Goal: Obtain resource: Download file/media

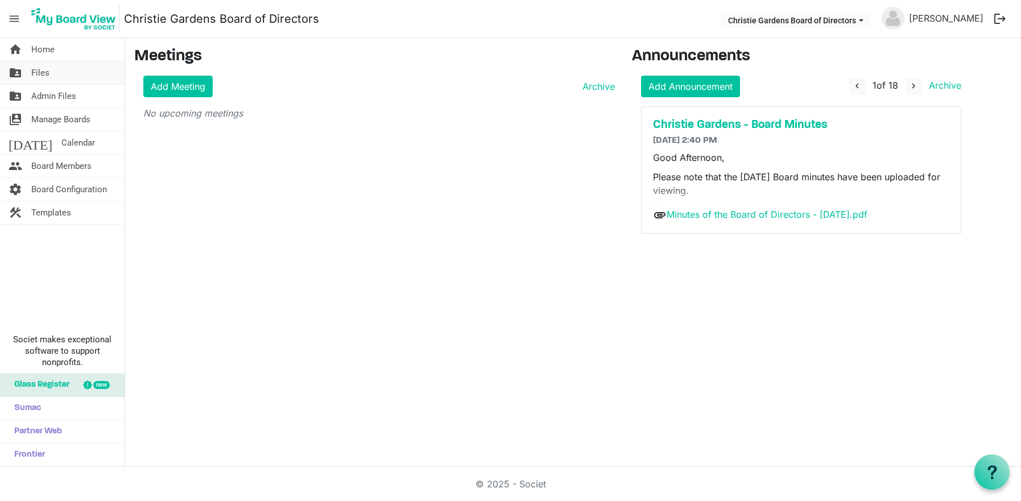
click at [48, 72] on span "Files" at bounding box center [40, 72] width 18 height 23
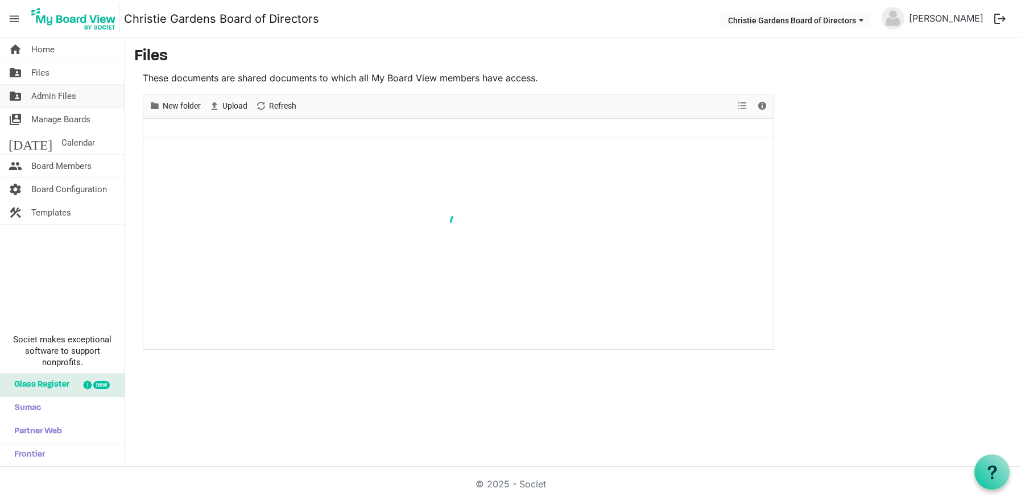
click at [33, 97] on span "Admin Files" at bounding box center [53, 96] width 45 height 23
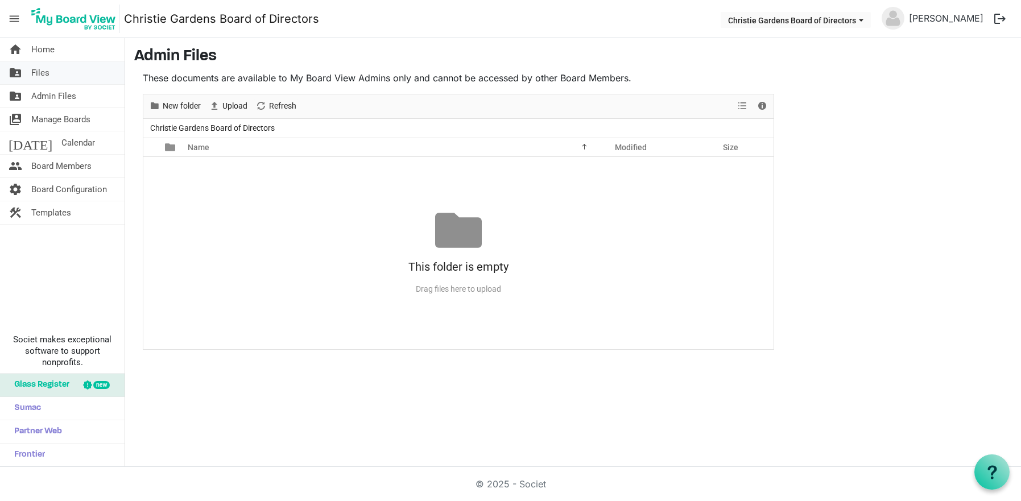
click at [33, 67] on span "Files" at bounding box center [40, 72] width 18 height 23
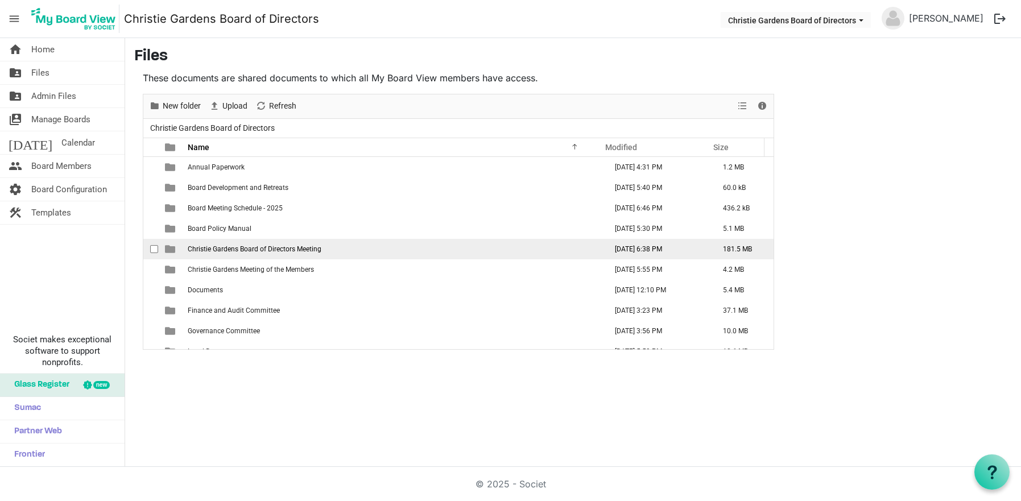
click at [238, 257] on td "Christie Gardens Board of Directors Meeting" at bounding box center [393, 249] width 419 height 20
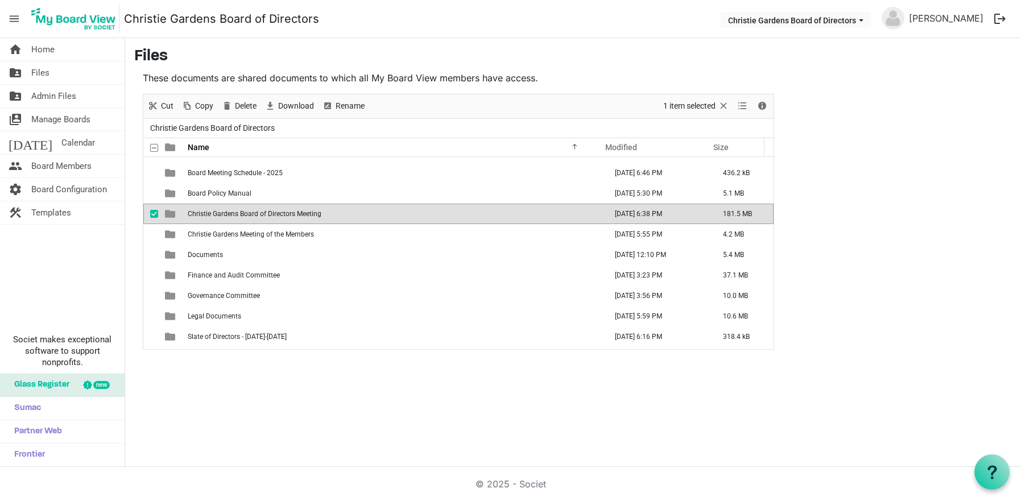
scroll to position [53, 0]
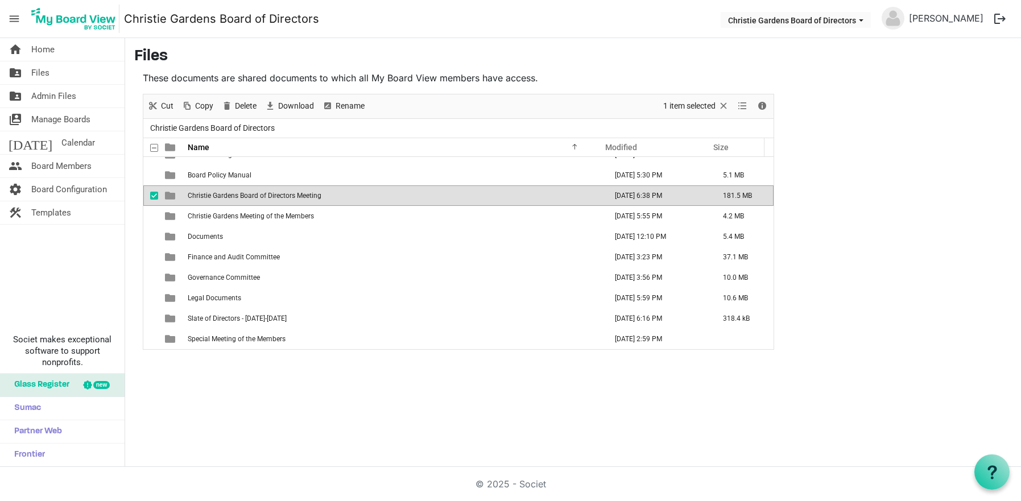
click at [262, 196] on span "Christie Gardens Board of Directors Meeting" at bounding box center [255, 196] width 134 height 8
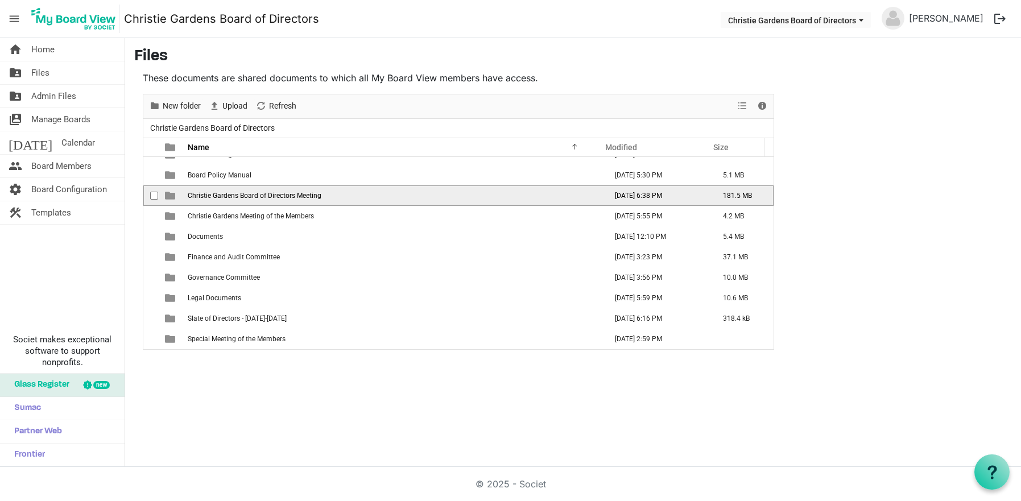
click at [262, 196] on span "Christie Gardens Board of Directors Meeting" at bounding box center [255, 196] width 134 height 8
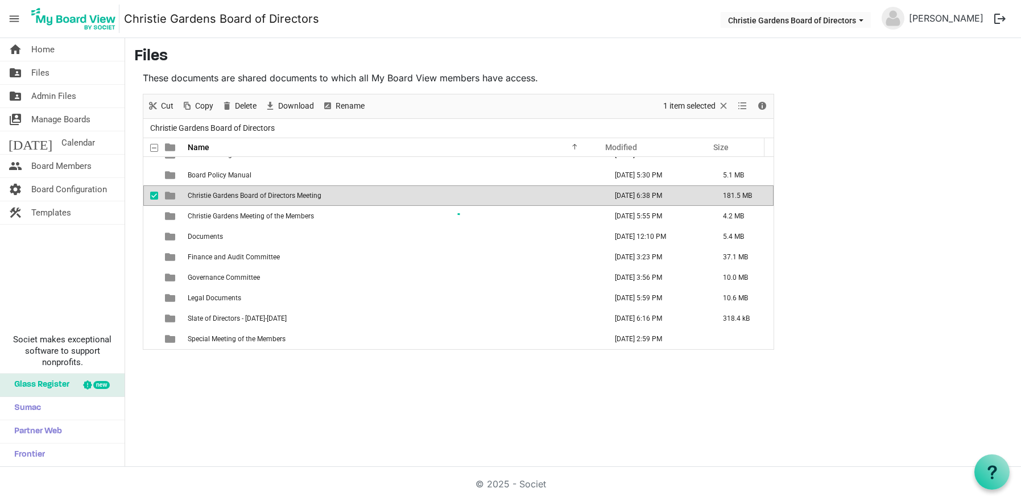
scroll to position [0, 0]
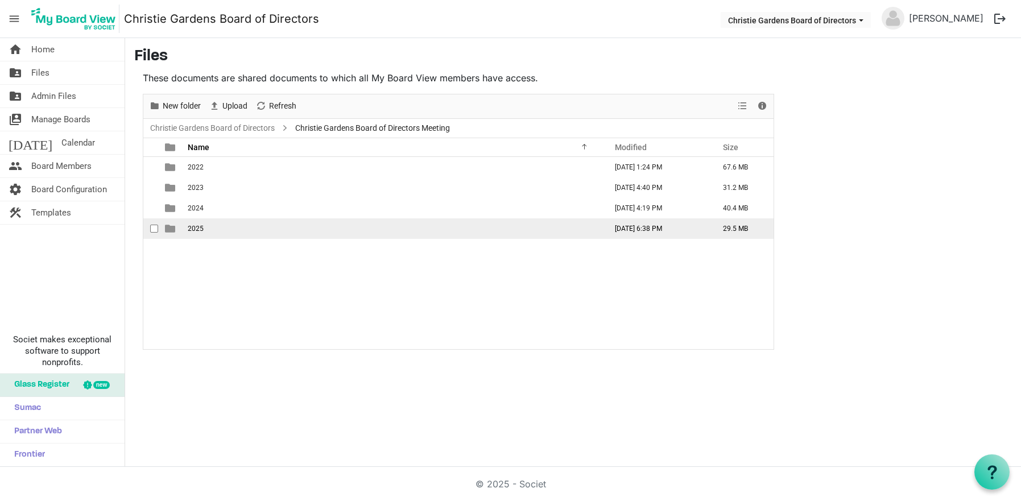
click at [253, 226] on td "2025" at bounding box center [393, 228] width 419 height 20
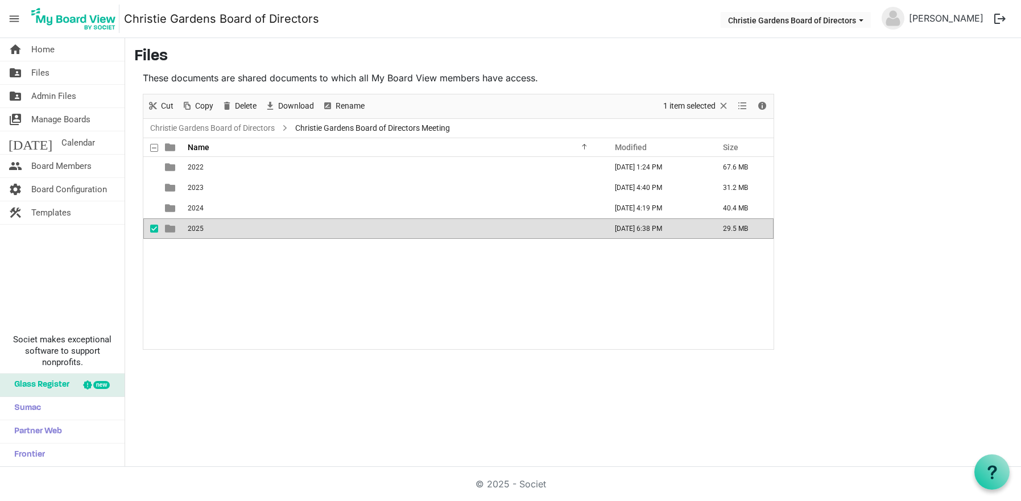
click at [253, 226] on td "2025" at bounding box center [393, 228] width 419 height 20
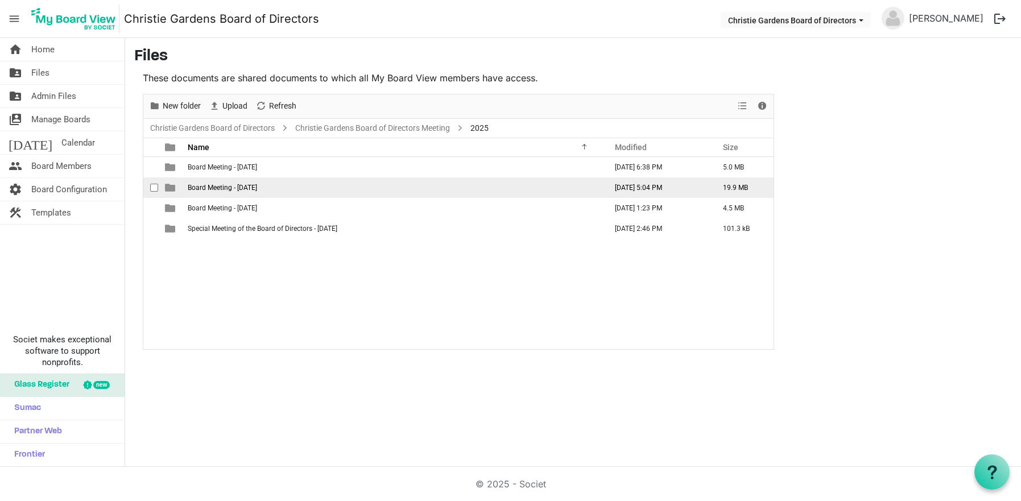
click at [257, 188] on span "Board Meeting - [DATE]" at bounding box center [222, 188] width 69 height 8
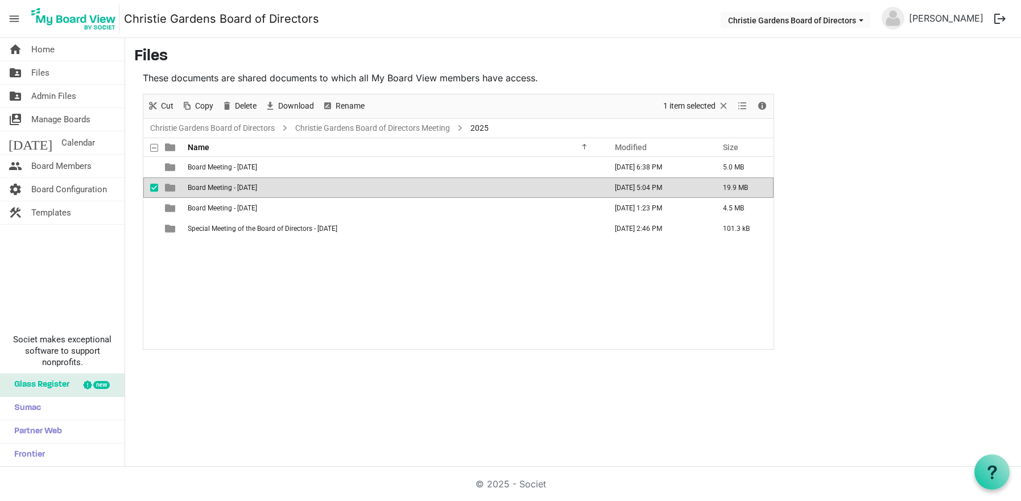
click at [257, 188] on span "Board Meeting - [DATE]" at bounding box center [222, 188] width 69 height 8
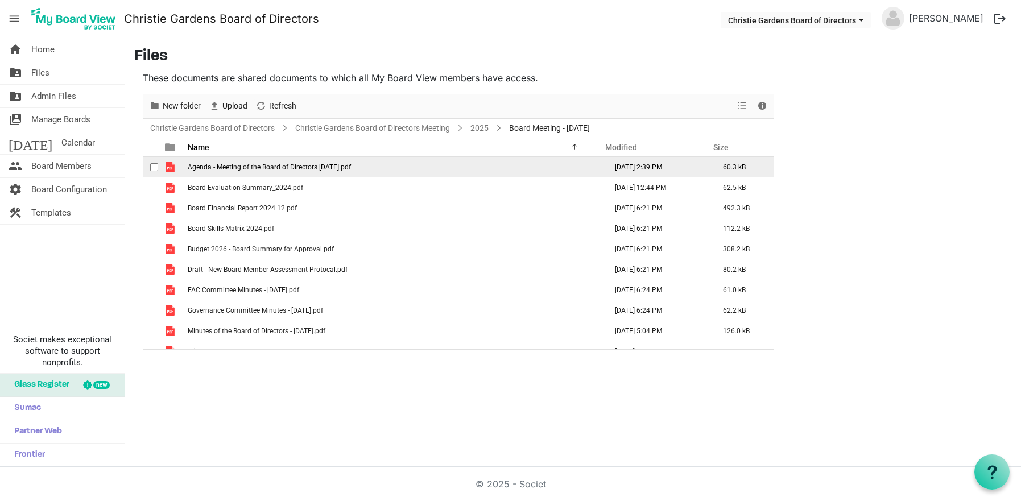
click at [284, 169] on span "Agenda - Meeting of the Board of Directors February 4, 2025.pdf" at bounding box center [269, 167] width 163 height 8
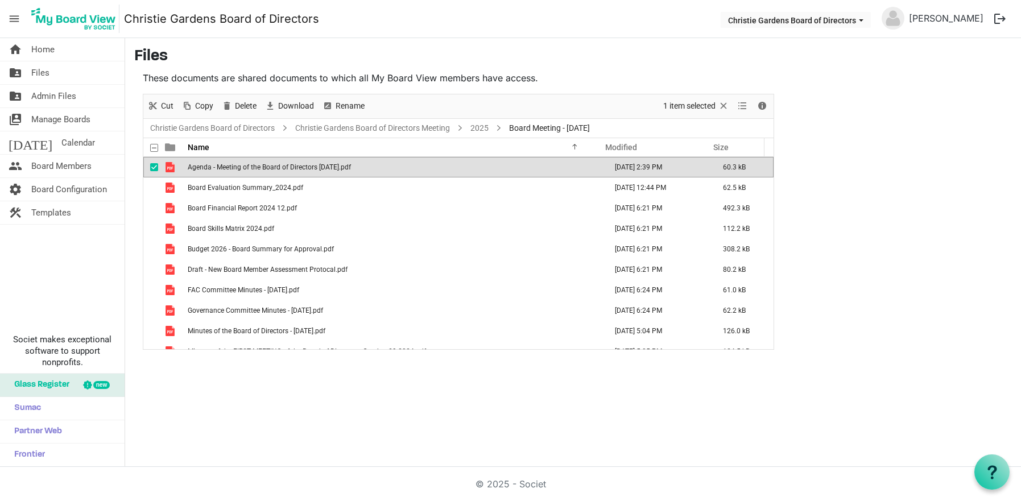
click at [284, 169] on span "Agenda - Meeting of the Board of Directors February 4, 2025.pdf" at bounding box center [269, 167] width 163 height 8
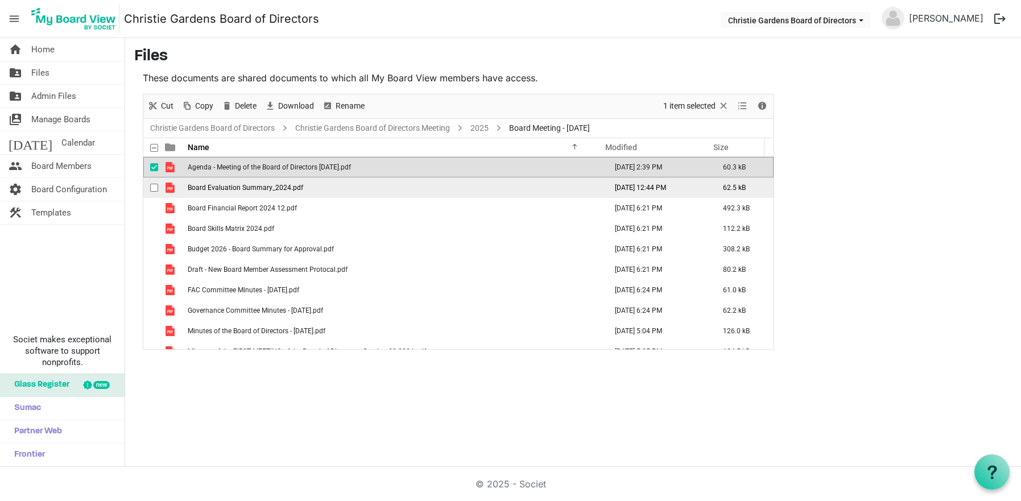
click at [272, 191] on span "Board Evaluation Summary_2024.pdf" at bounding box center [245, 188] width 115 height 8
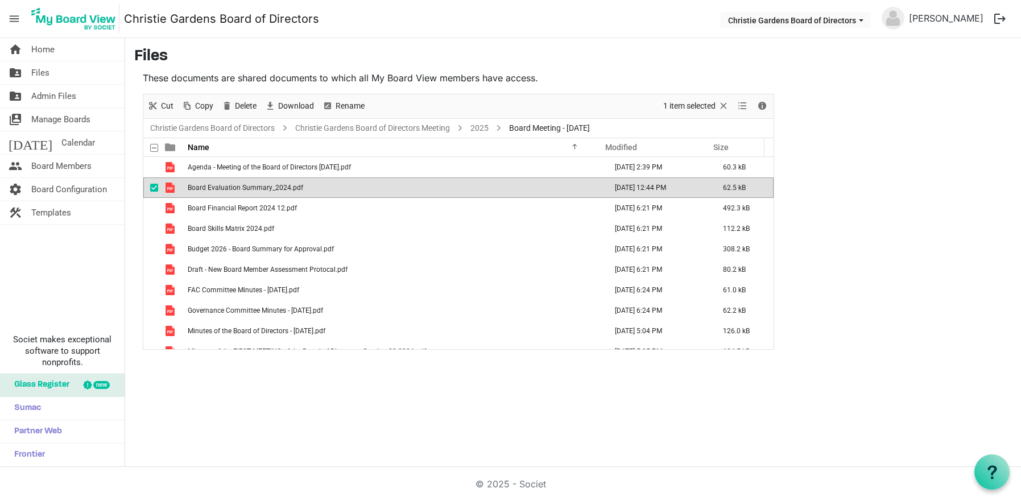
click at [272, 191] on span "Board Evaluation Summary_2024.pdf" at bounding box center [245, 188] width 115 height 8
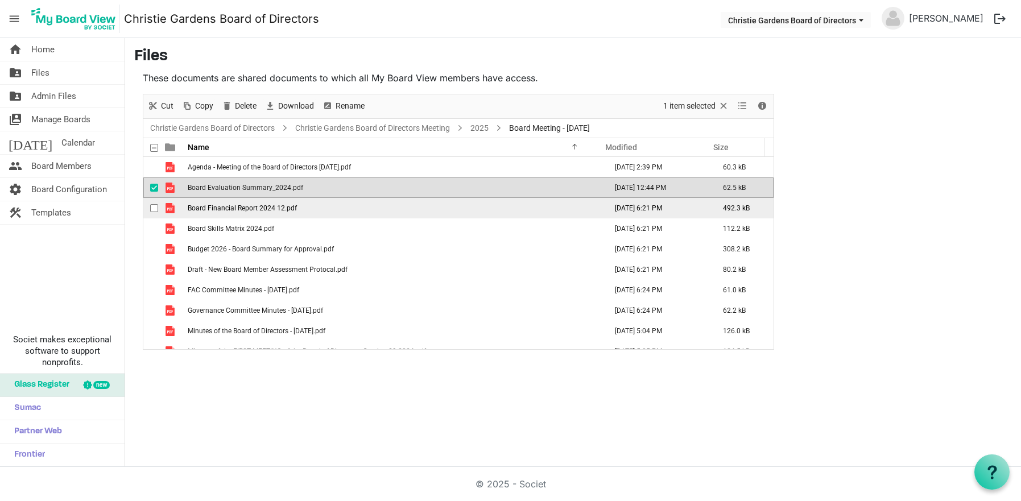
click at [268, 204] on span "Board Financial Report 2024 12.pdf" at bounding box center [242, 208] width 109 height 8
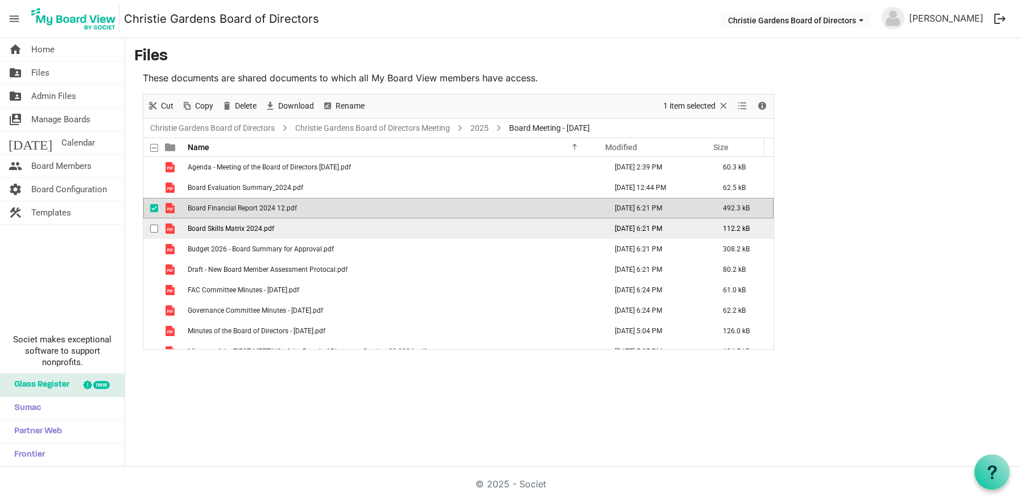
click at [219, 230] on span "Board Skills Matrix 2024.pdf" at bounding box center [231, 229] width 86 height 8
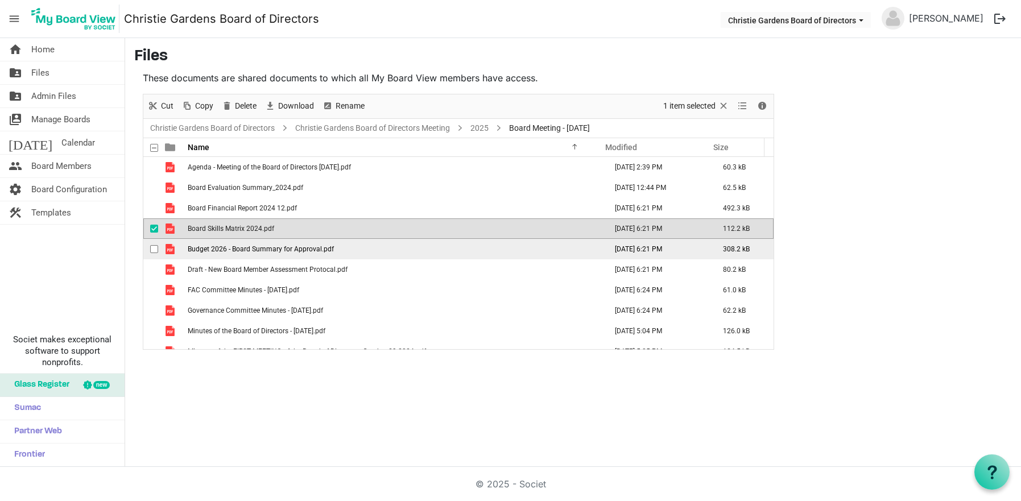
click at [288, 246] on span "Budget 2026 - Board Summary for Approval.pdf" at bounding box center [261, 249] width 146 height 8
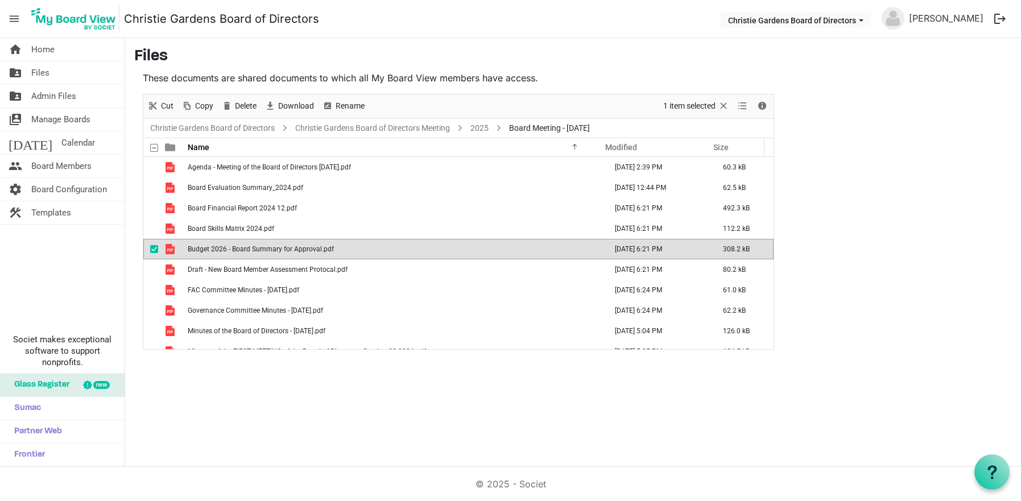
click at [288, 246] on span "Budget 2026 - Board Summary for Approval.pdf" at bounding box center [261, 249] width 146 height 8
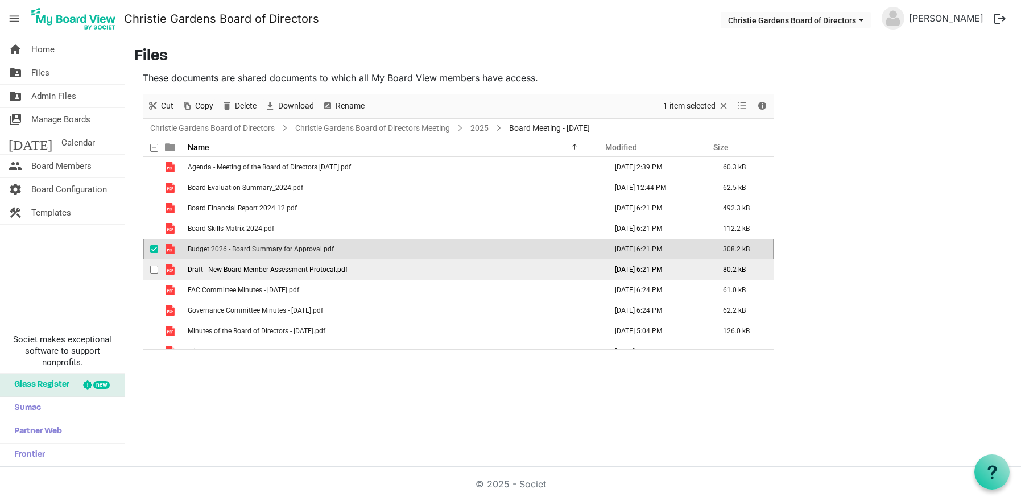
click at [261, 266] on span "Draft - New Board Member Assessment Protocal.pdf" at bounding box center [268, 270] width 160 height 8
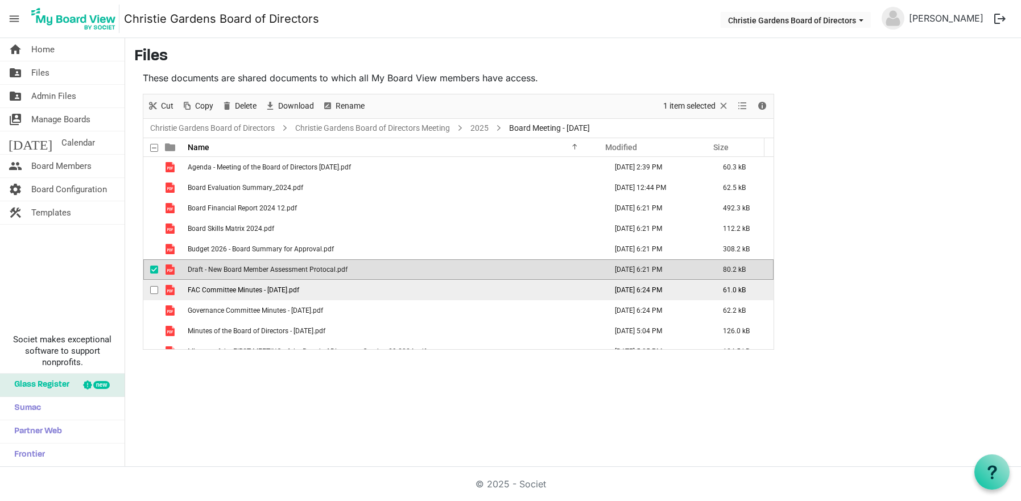
click at [245, 287] on span "FAC Committee Minutes - January 21, 2025.pdf" at bounding box center [243, 290] width 111 height 8
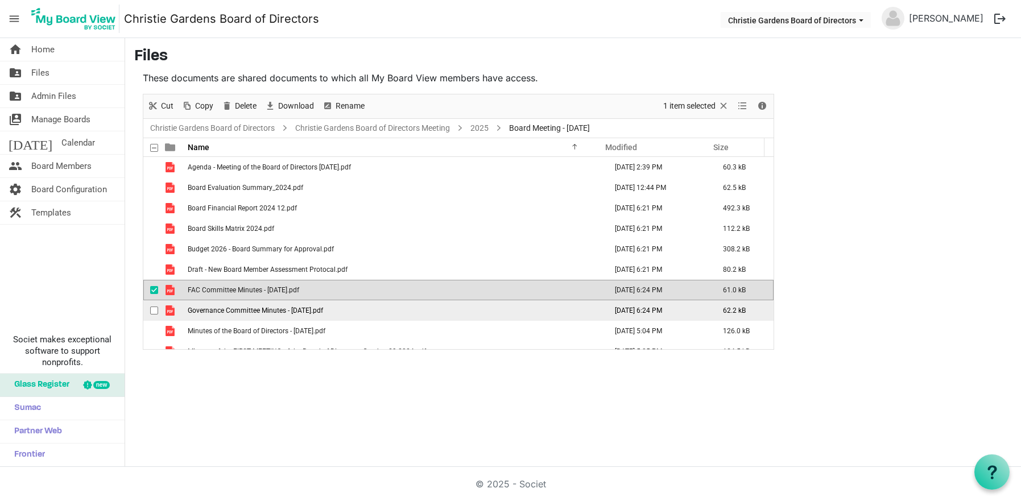
click at [248, 309] on span "Governance Committee Minutes - January 13, 2025.pdf" at bounding box center [255, 311] width 135 height 8
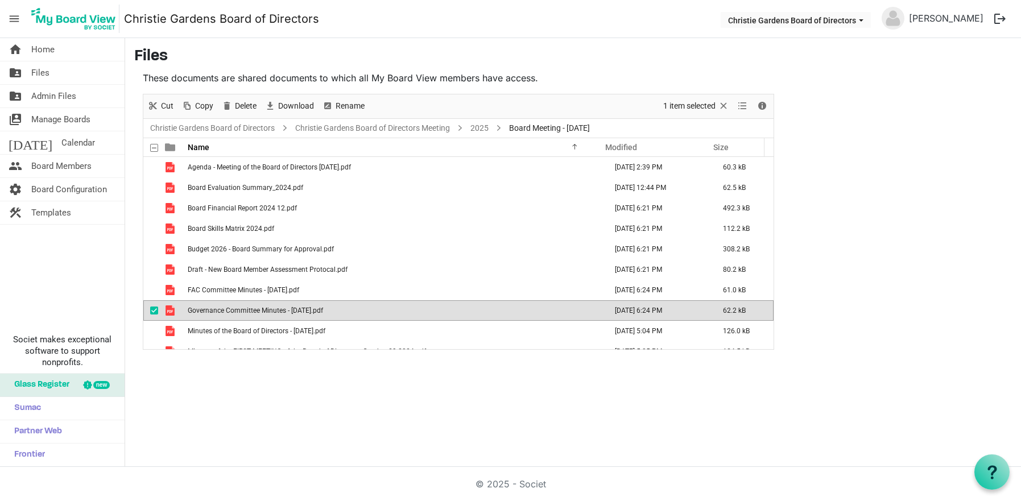
click at [248, 309] on span "Governance Committee Minutes - January 13, 2025.pdf" at bounding box center [255, 311] width 135 height 8
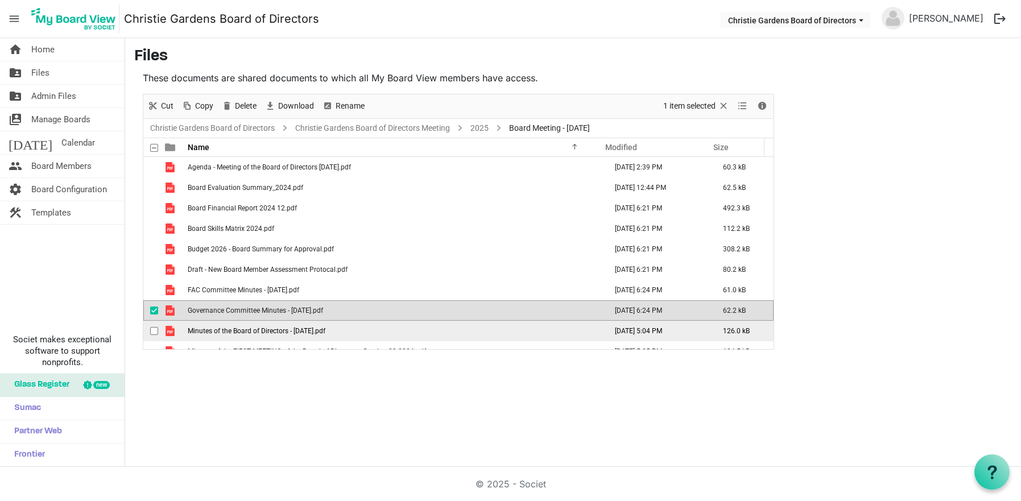
click at [268, 329] on span "Minutes of the Board of Directors - February 4, 2025.pdf" at bounding box center [257, 331] width 138 height 8
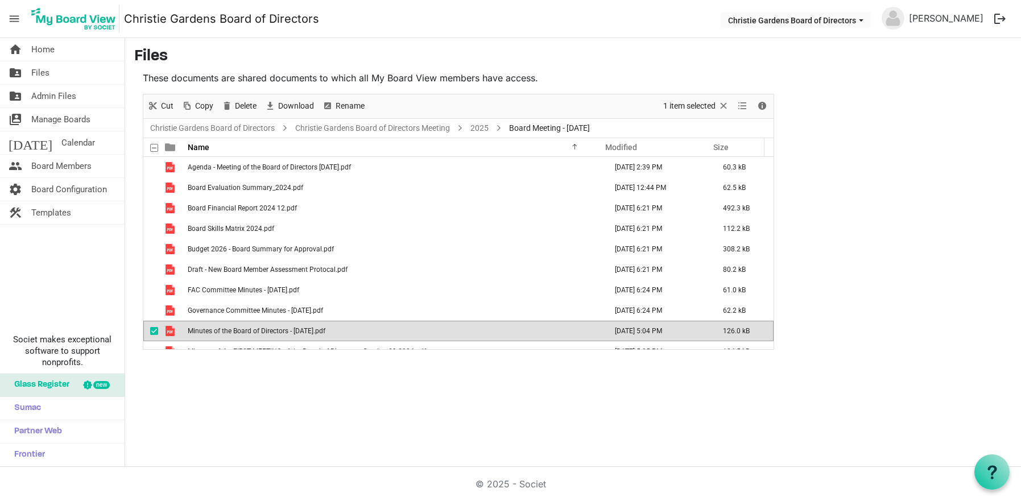
click at [268, 329] on span "Minutes of the Board of Directors - February 4, 2025.pdf" at bounding box center [257, 331] width 138 height 8
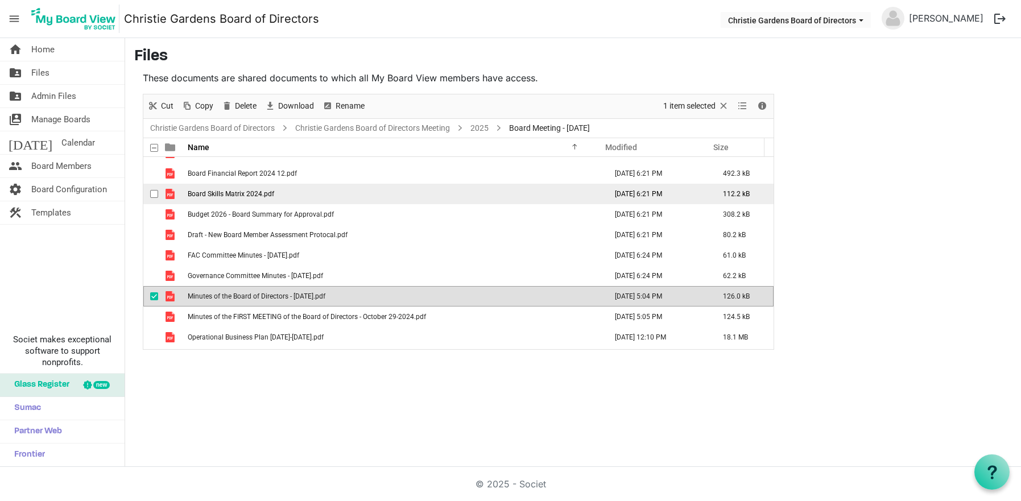
scroll to position [53, 0]
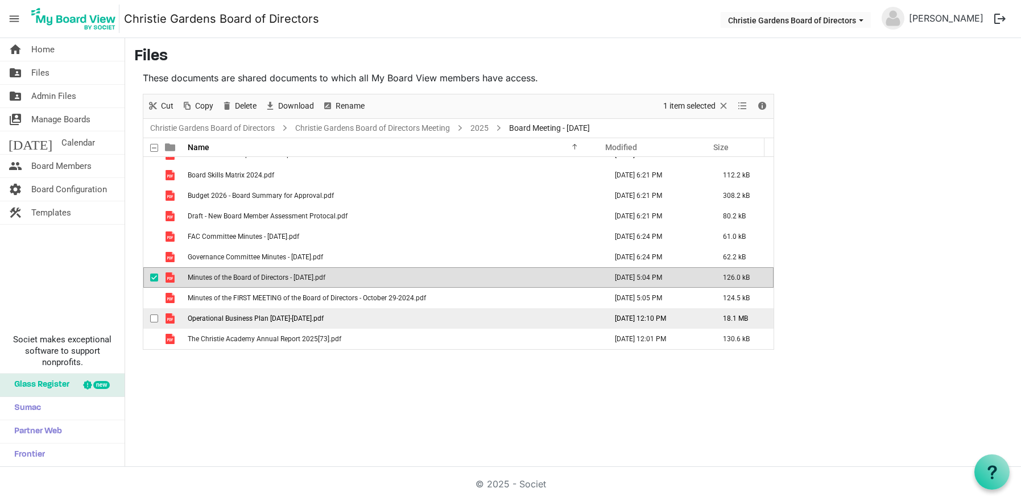
click at [276, 317] on span "Operational Business Plan 2025-2026.pdf" at bounding box center [256, 318] width 136 height 8
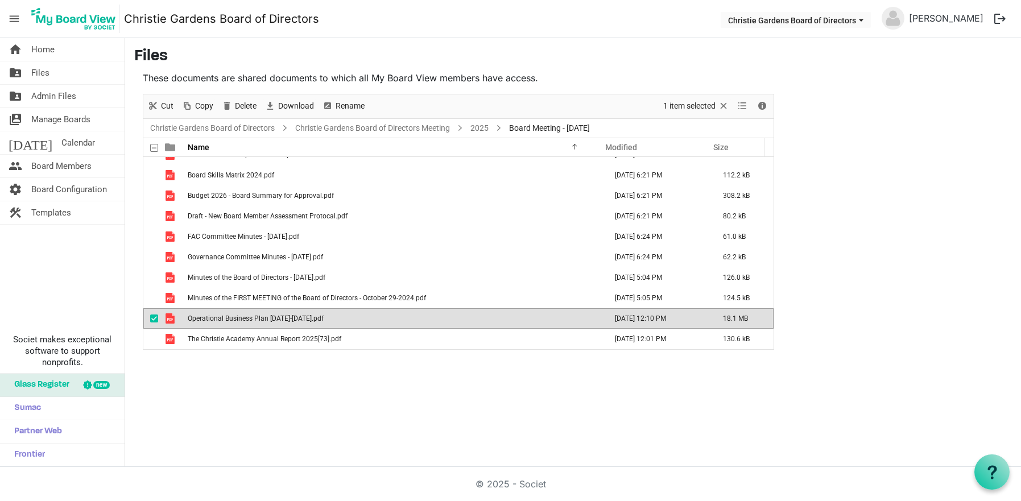
click at [276, 317] on span "Operational Business Plan 2025-2026.pdf" at bounding box center [256, 318] width 136 height 8
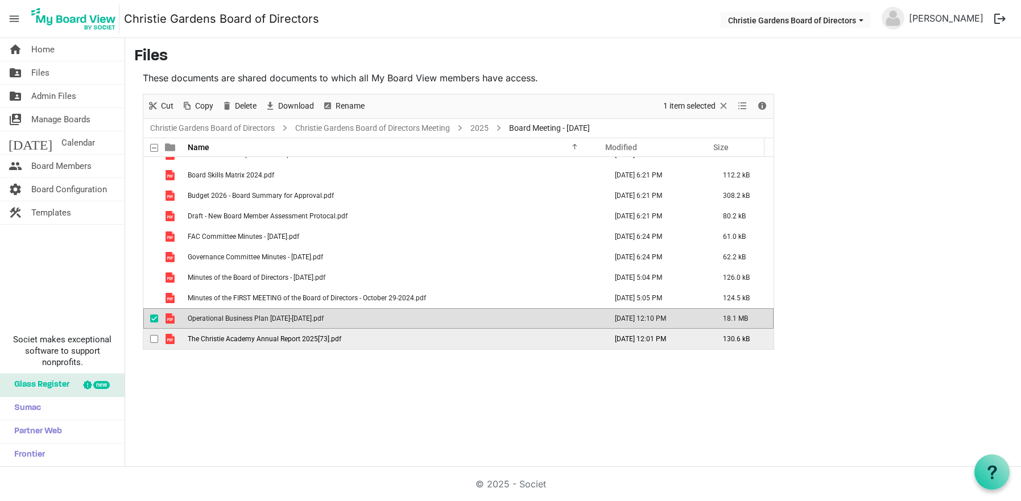
click at [285, 342] on span "The Christie Academy Annual Report 2025[73].pdf" at bounding box center [265, 339] width 154 height 8
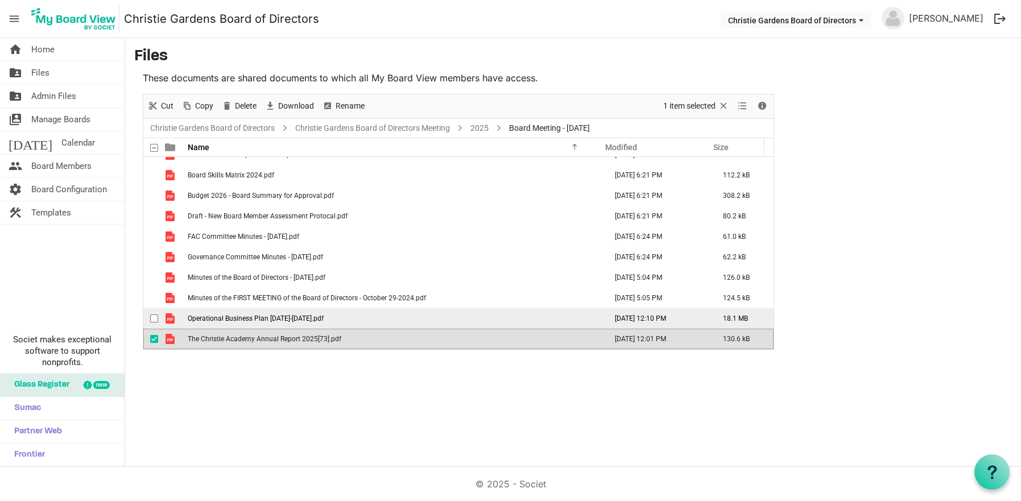
click at [350, 317] on td "Operational Business Plan 2025-2026.pdf" at bounding box center [393, 318] width 419 height 20
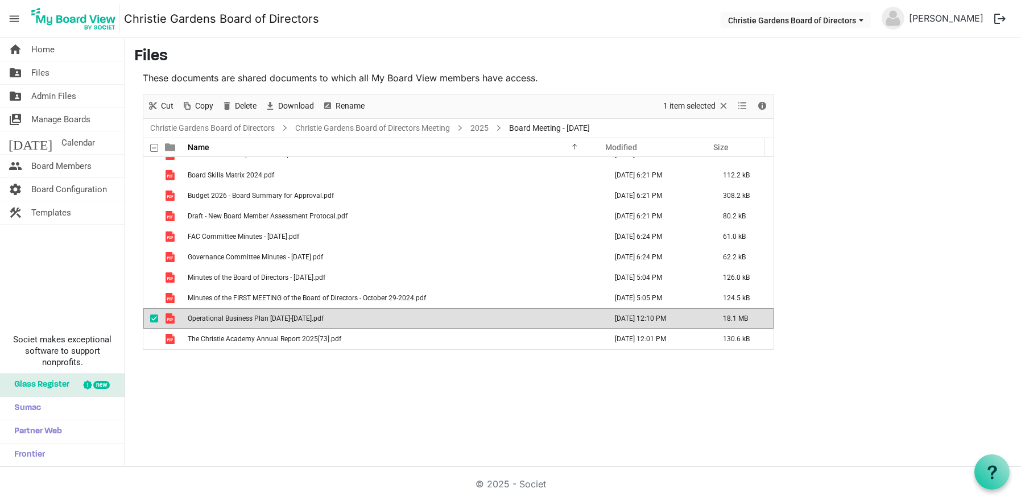
click at [350, 317] on td "Operational Business Plan 2025-2026.pdf" at bounding box center [393, 318] width 419 height 20
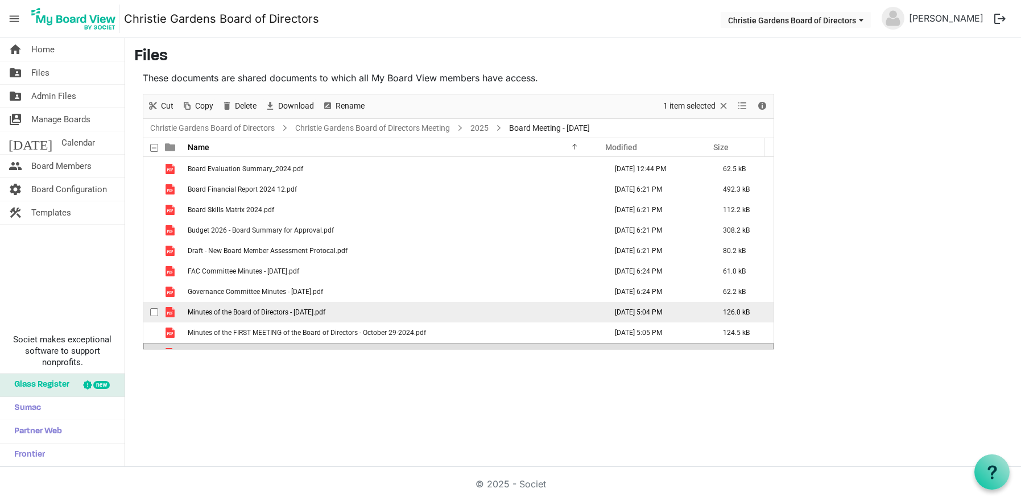
scroll to position [0, 0]
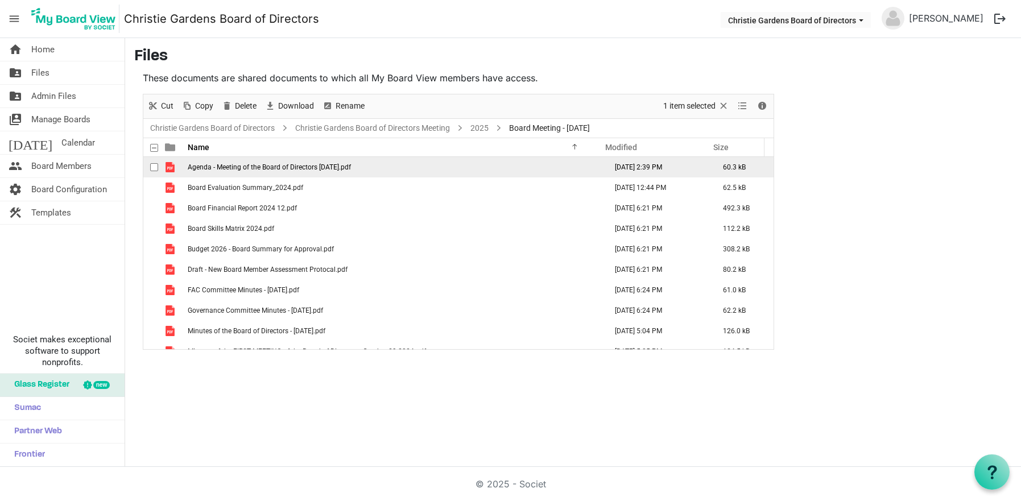
click at [266, 170] on span "Agenda - Meeting of the Board of Directors February 4, 2025.pdf" at bounding box center [269, 167] width 163 height 8
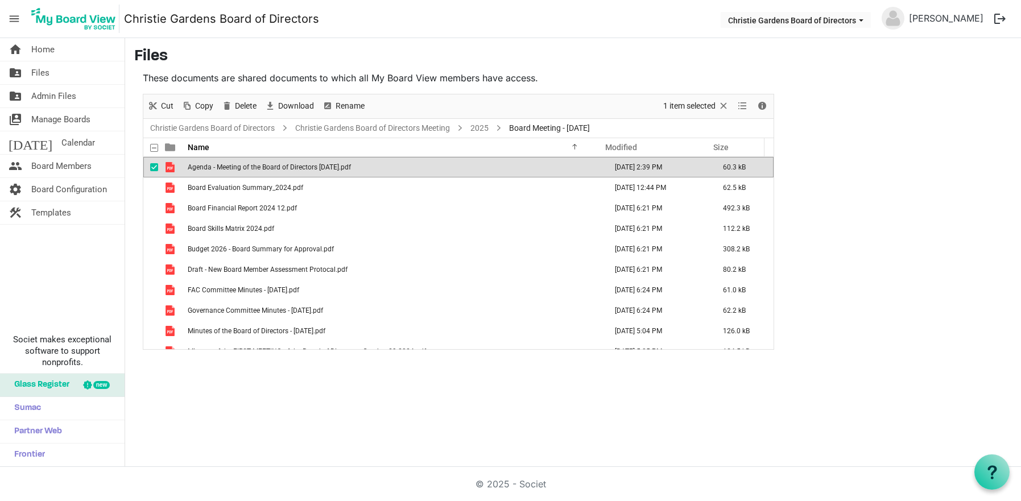
click at [266, 170] on span "Agenda - Meeting of the Board of Directors February 4, 2025.pdf" at bounding box center [269, 167] width 163 height 8
click at [540, 343] on td "Minutes of the FIRST MEETING of the Board of Directors - October 29-2024.pdf" at bounding box center [393, 351] width 419 height 20
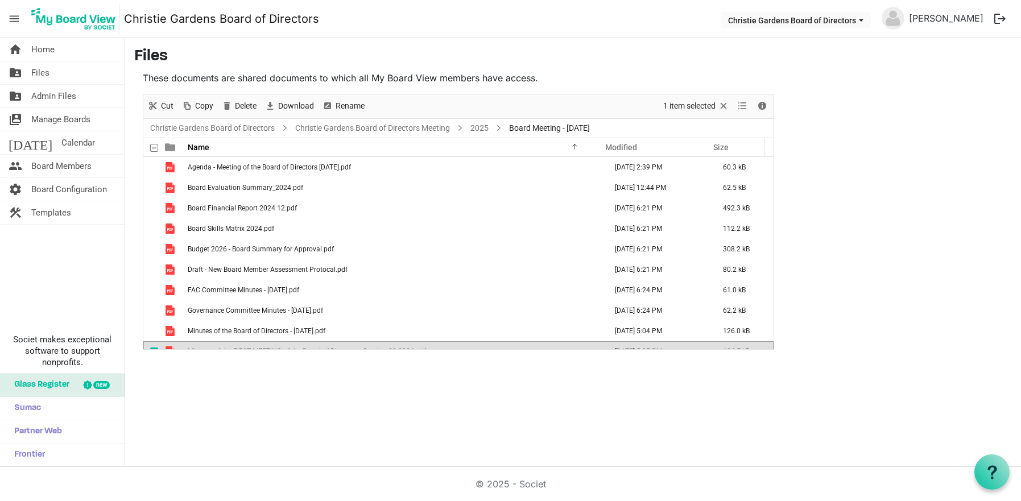
scroll to position [13, 0]
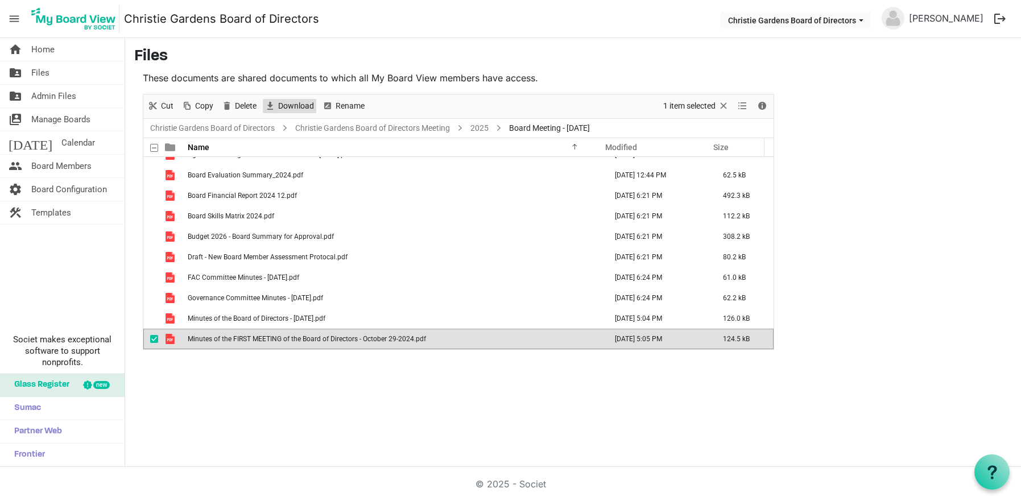
click at [278, 102] on span "Download" at bounding box center [296, 106] width 38 height 14
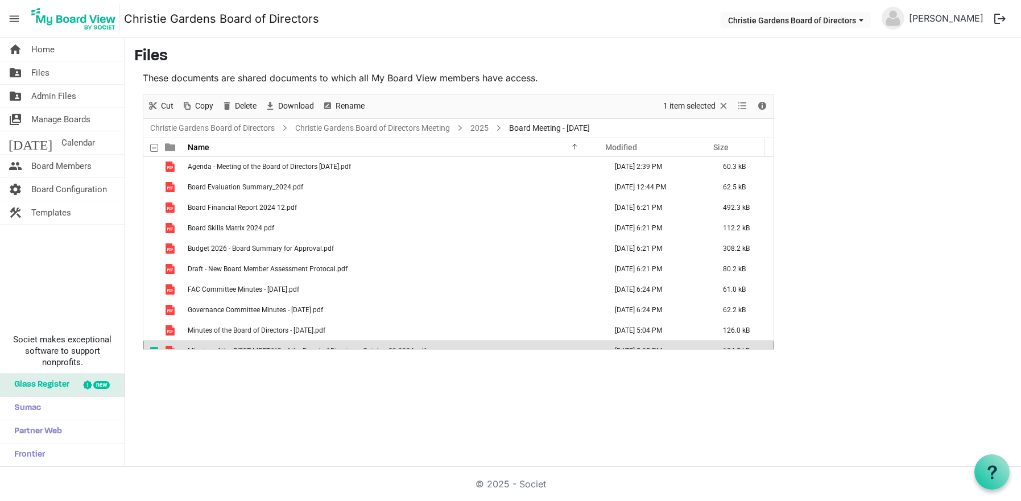
scroll to position [0, 0]
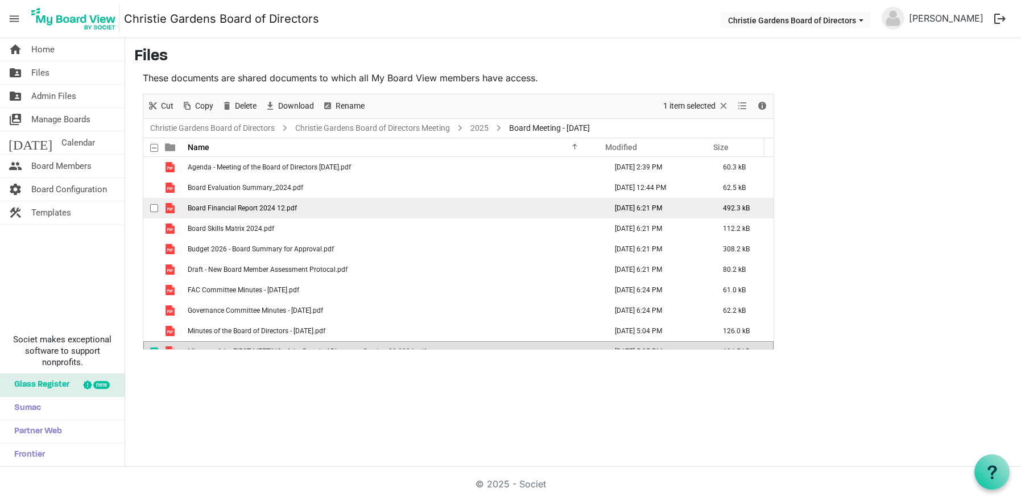
click at [463, 212] on td "Board Financial Report 2024 12.pdf" at bounding box center [393, 208] width 419 height 20
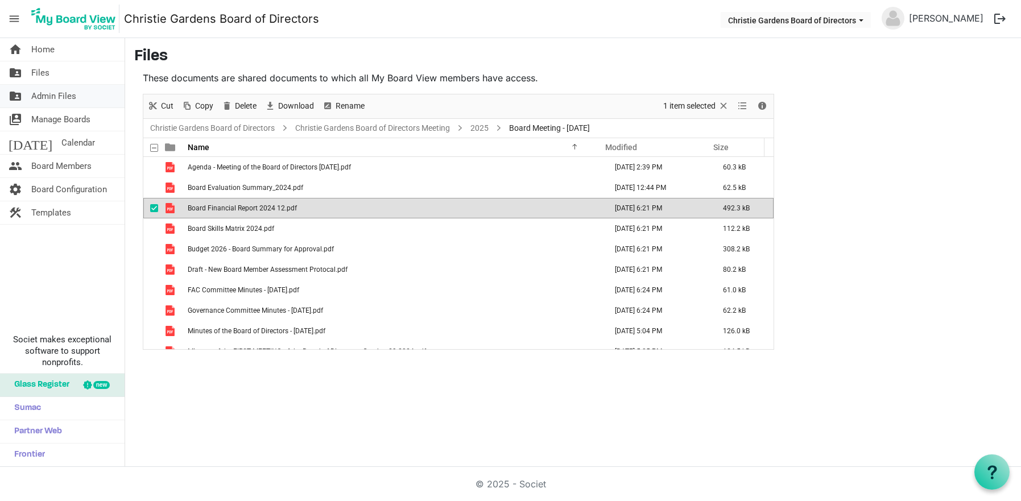
click at [71, 98] on span "Admin Files" at bounding box center [53, 96] width 45 height 23
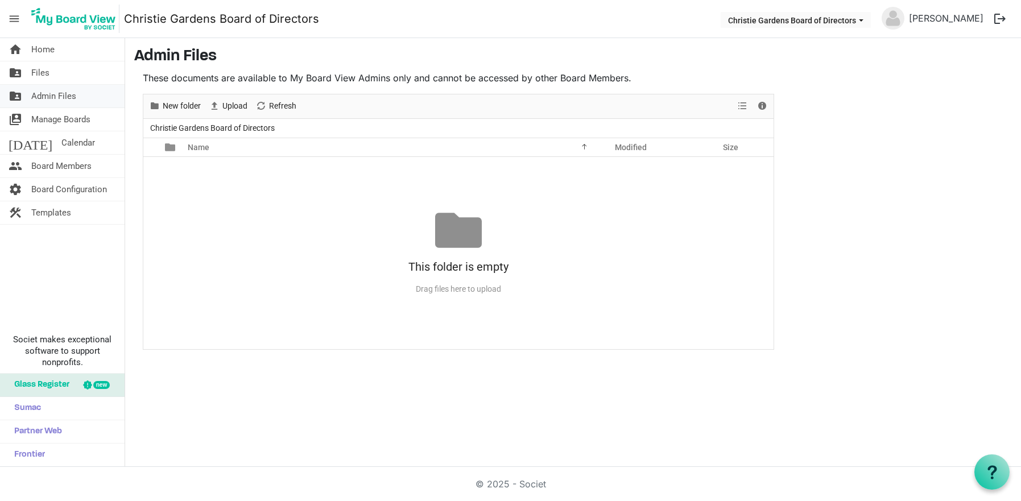
click at [55, 101] on span "Admin Files" at bounding box center [53, 96] width 45 height 23
click at [45, 75] on span "Files" at bounding box center [40, 72] width 18 height 23
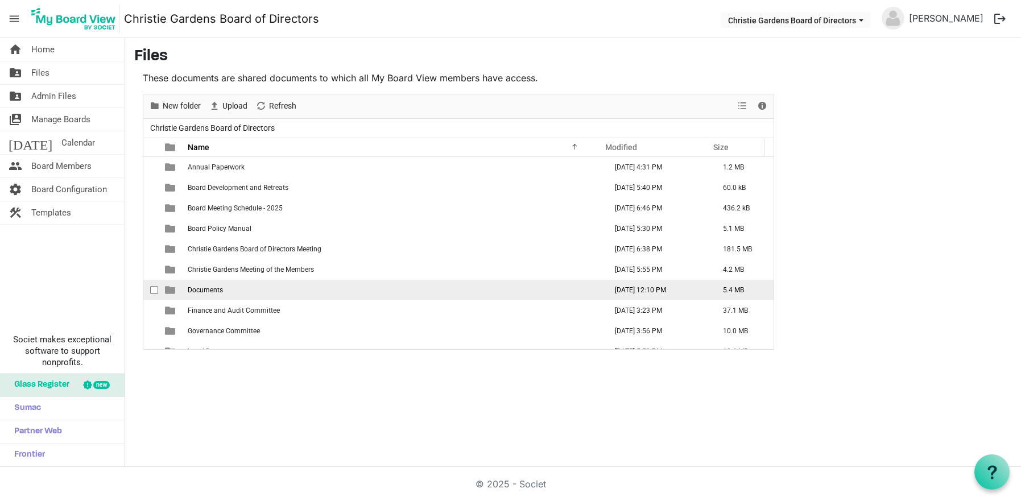
scroll to position [53, 0]
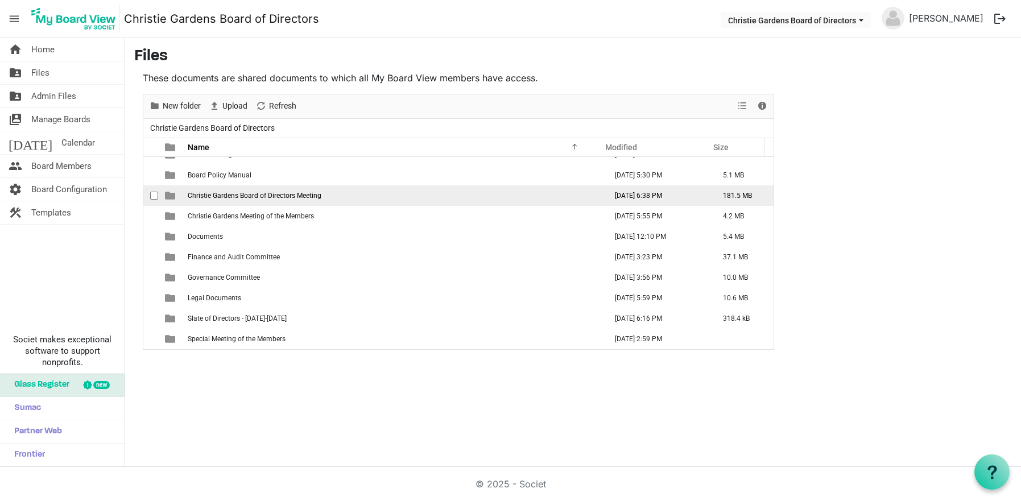
click at [242, 191] on td "Christie Gardens Board of Directors Meeting" at bounding box center [393, 195] width 419 height 20
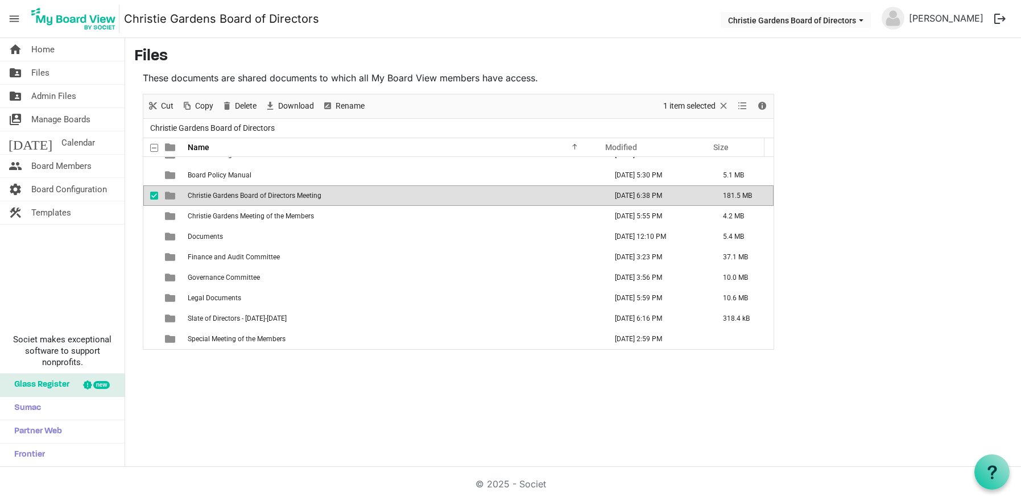
click at [242, 191] on td "Christie Gardens Board of Directors Meeting" at bounding box center [393, 195] width 419 height 20
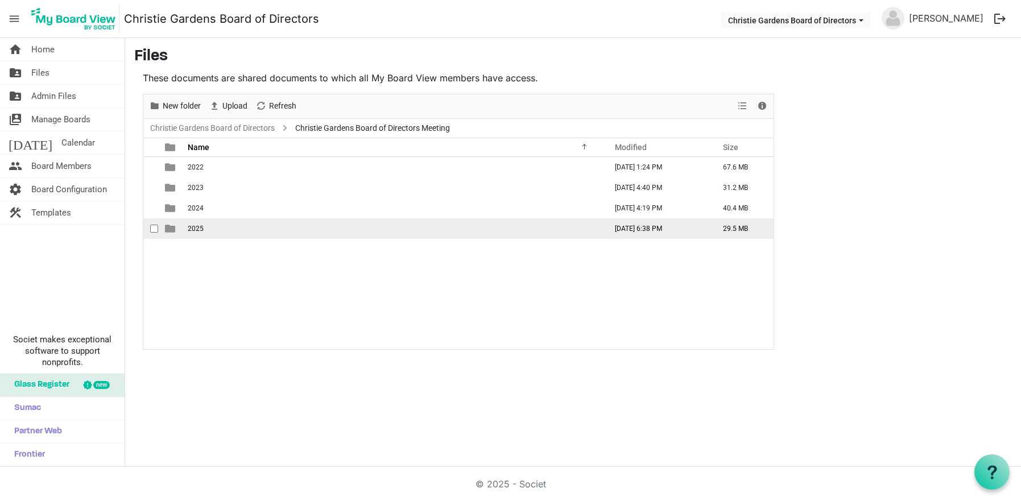
click at [201, 228] on span "2025" at bounding box center [196, 229] width 16 height 8
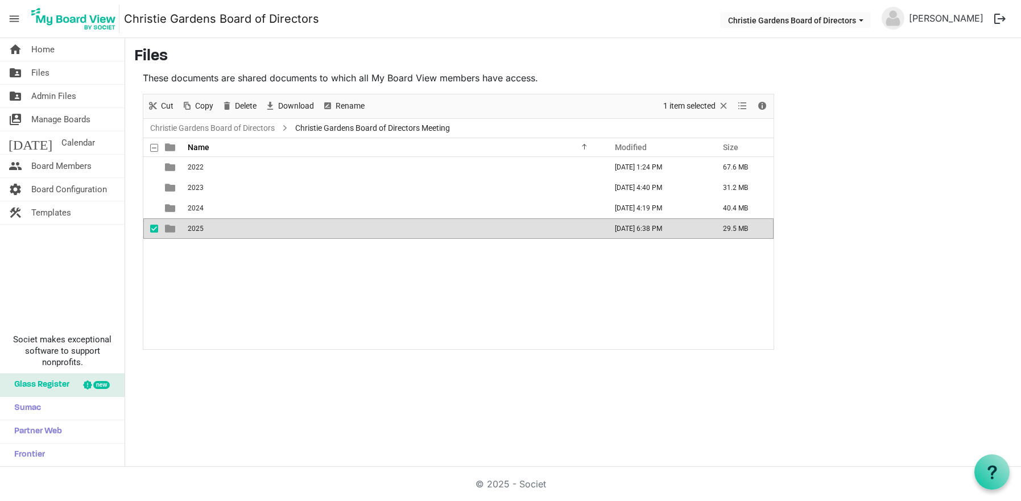
click at [201, 228] on span "2025" at bounding box center [196, 229] width 16 height 8
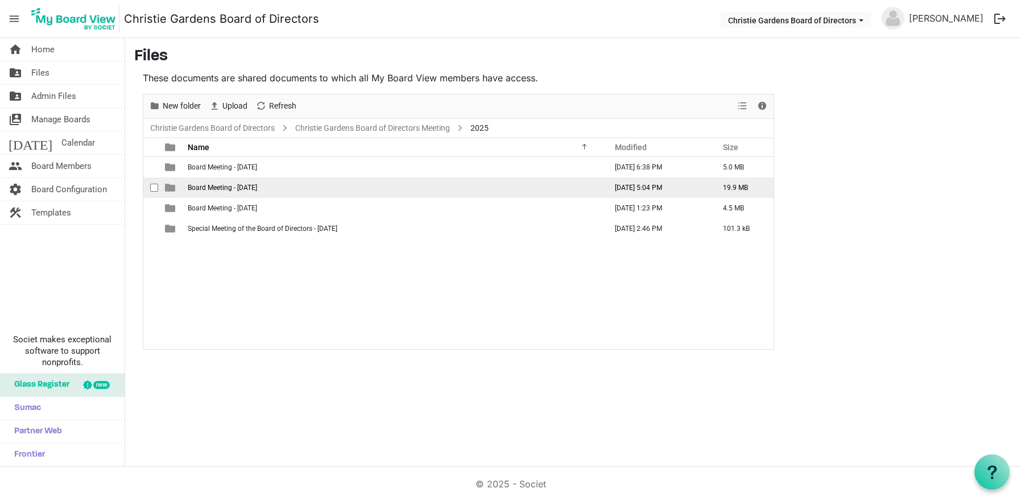
click at [250, 190] on span "Board Meeting - [DATE]" at bounding box center [222, 188] width 69 height 8
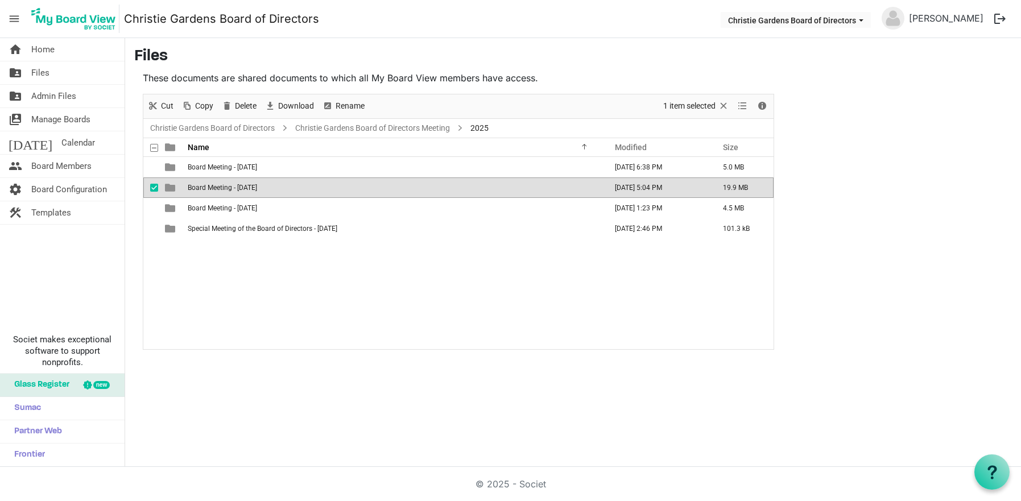
click at [250, 190] on span "Board Meeting - [DATE]" at bounding box center [222, 188] width 69 height 8
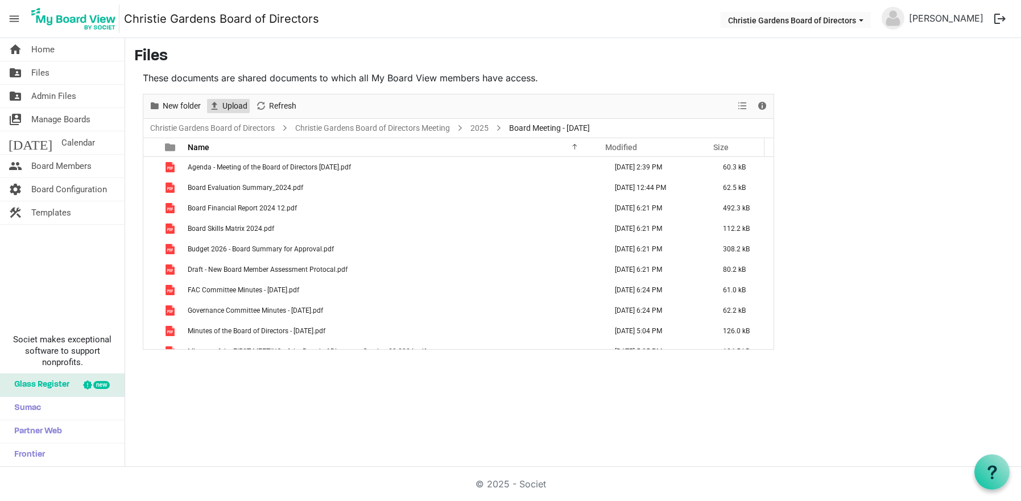
click at [222, 104] on span "Upload" at bounding box center [234, 106] width 27 height 14
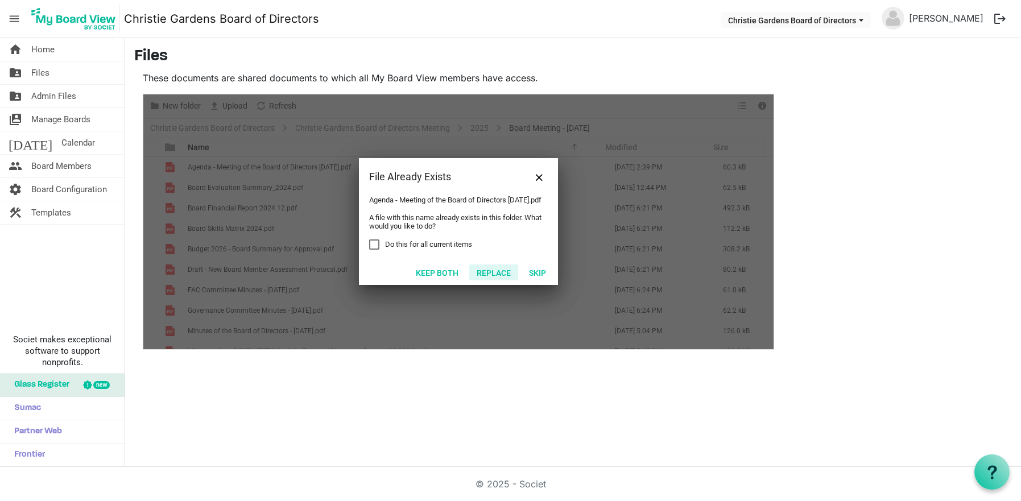
click at [494, 272] on button "Replace" at bounding box center [493, 272] width 49 height 16
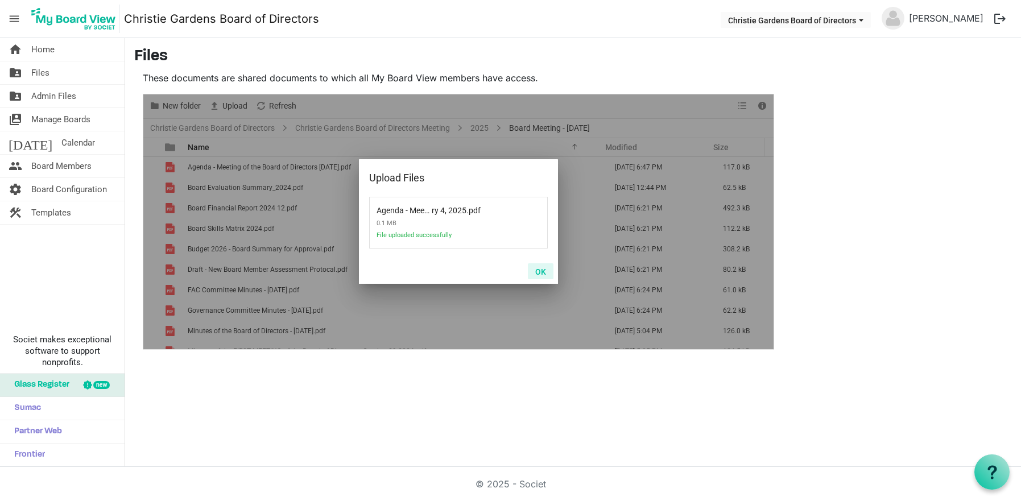
click at [542, 275] on button "OK" at bounding box center [541, 271] width 26 height 16
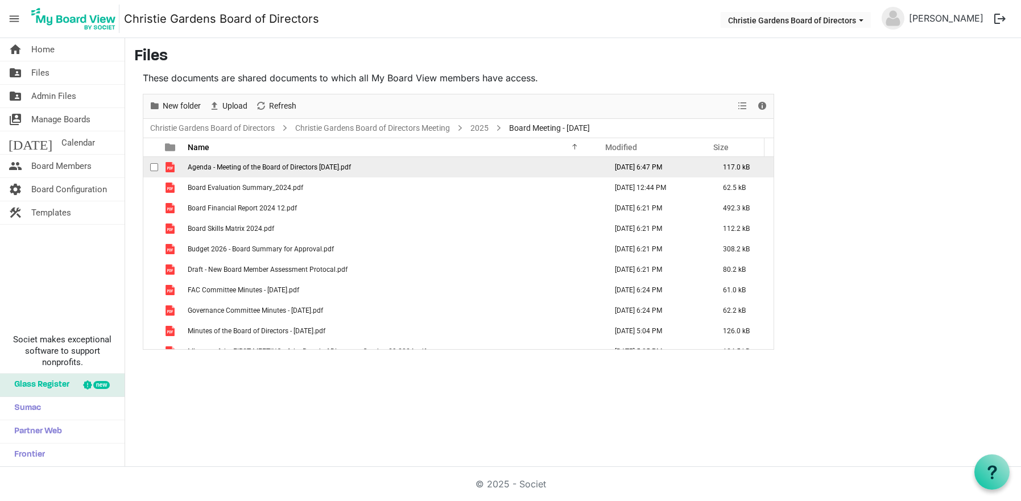
click at [254, 167] on span "Agenda - Meeting of the Board of Directors February 4, 2025.pdf" at bounding box center [269, 167] width 163 height 8
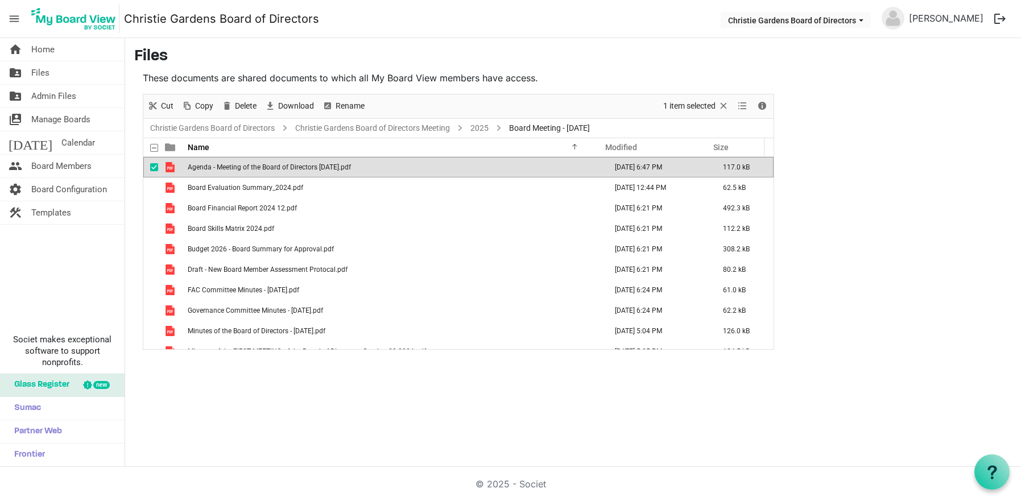
click at [254, 167] on span "Agenda - Meeting of the Board of Directors February 4, 2025.pdf" at bounding box center [269, 167] width 163 height 8
click at [42, 73] on span "Files" at bounding box center [40, 72] width 18 height 23
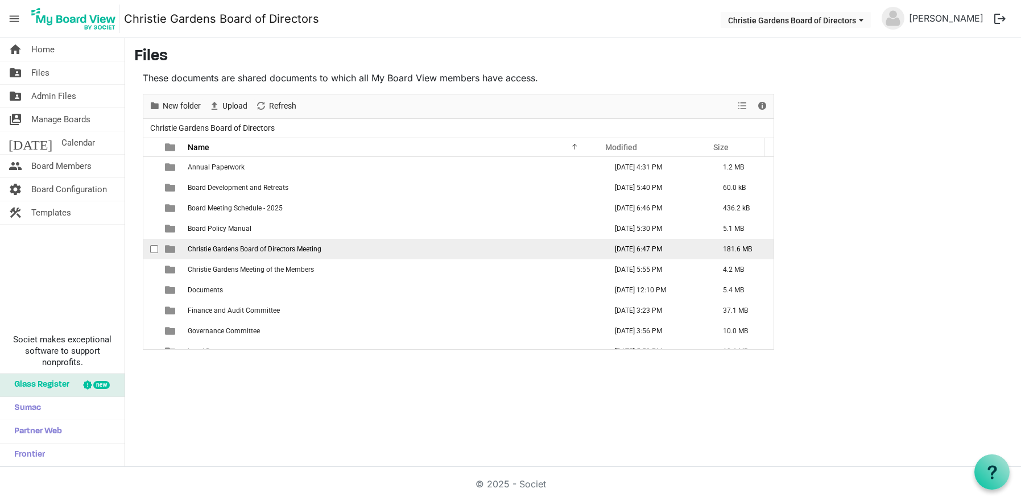
click at [224, 250] on span "Christie Gardens Board of Directors Meeting" at bounding box center [255, 249] width 134 height 8
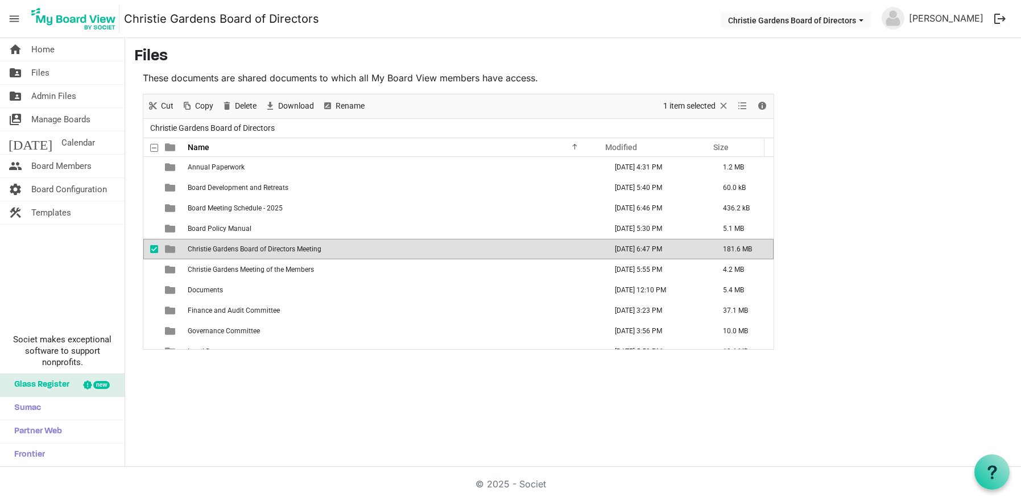
click at [224, 250] on span "Christie Gardens Board of Directors Meeting" at bounding box center [255, 249] width 134 height 8
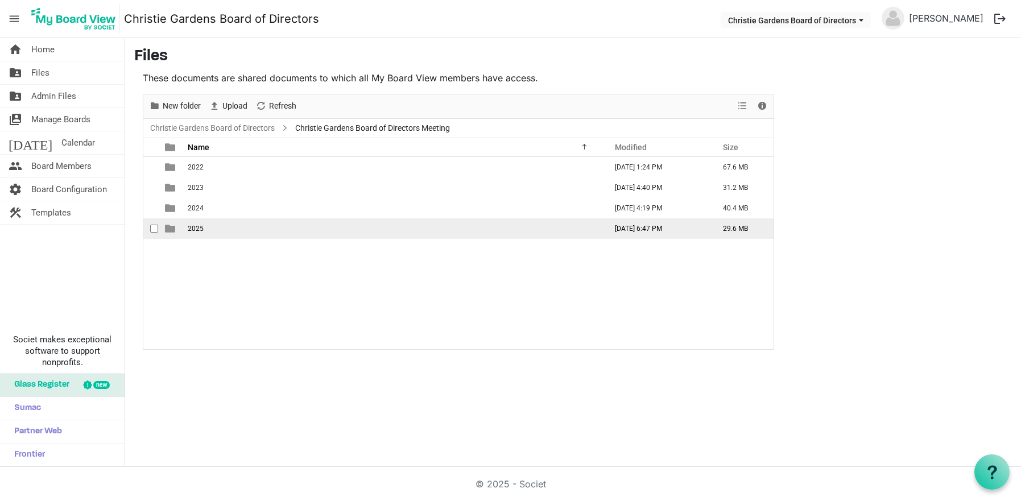
click at [189, 227] on span "2025" at bounding box center [196, 229] width 16 height 8
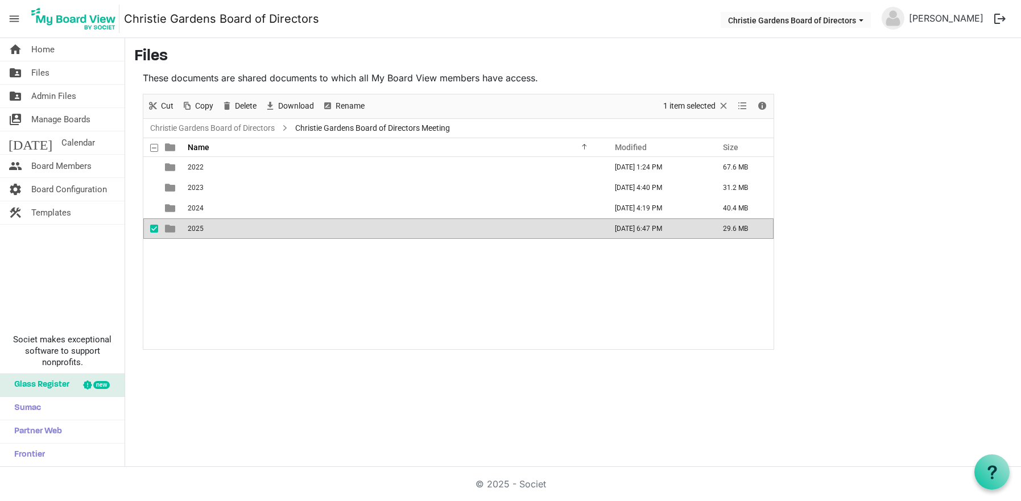
click at [189, 228] on span "2025" at bounding box center [196, 229] width 16 height 8
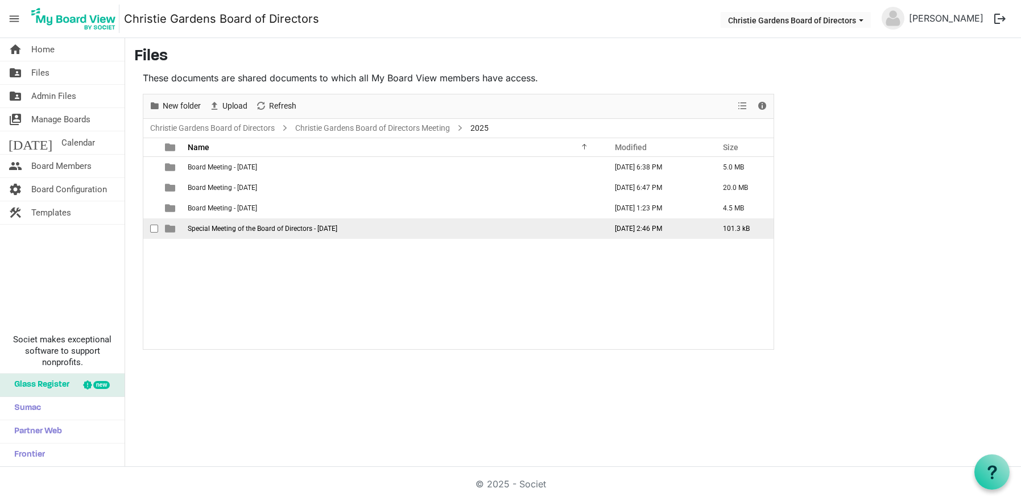
click at [229, 231] on span "Special Meeting of the Board of Directors - [DATE]" at bounding box center [263, 229] width 150 height 8
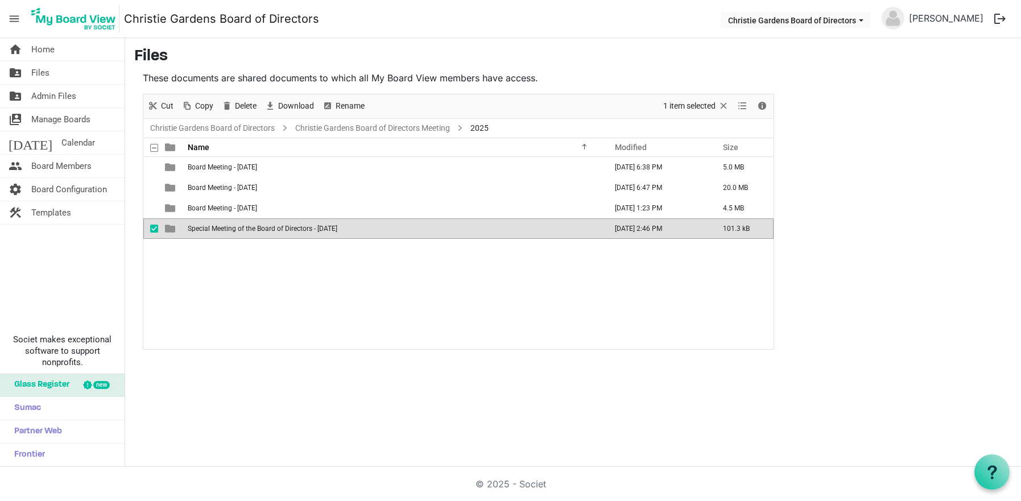
click at [229, 231] on span "Special Meeting of the Board of Directors - [DATE]" at bounding box center [263, 229] width 150 height 8
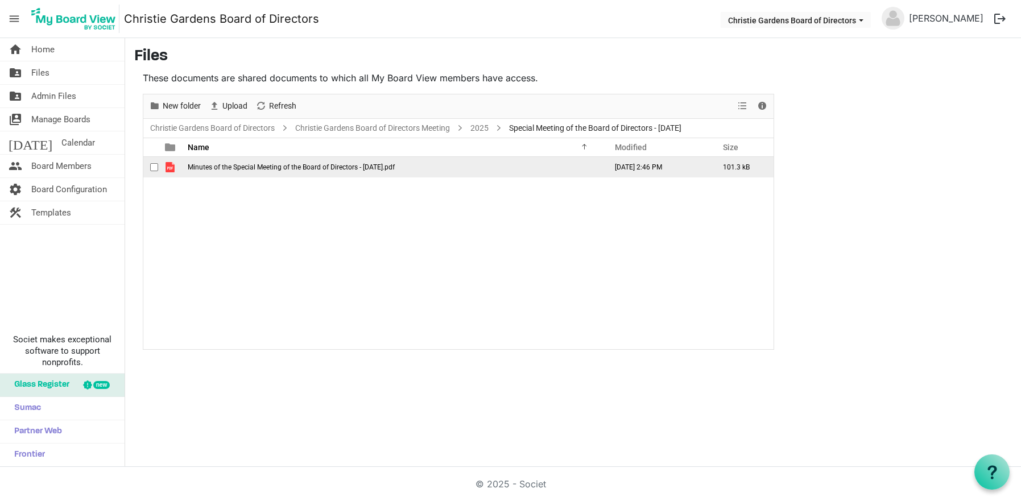
click at [254, 168] on span "Minutes of the Special Meeting of the Board of Directors - March 27, 2025.pdf" at bounding box center [291, 167] width 207 height 8
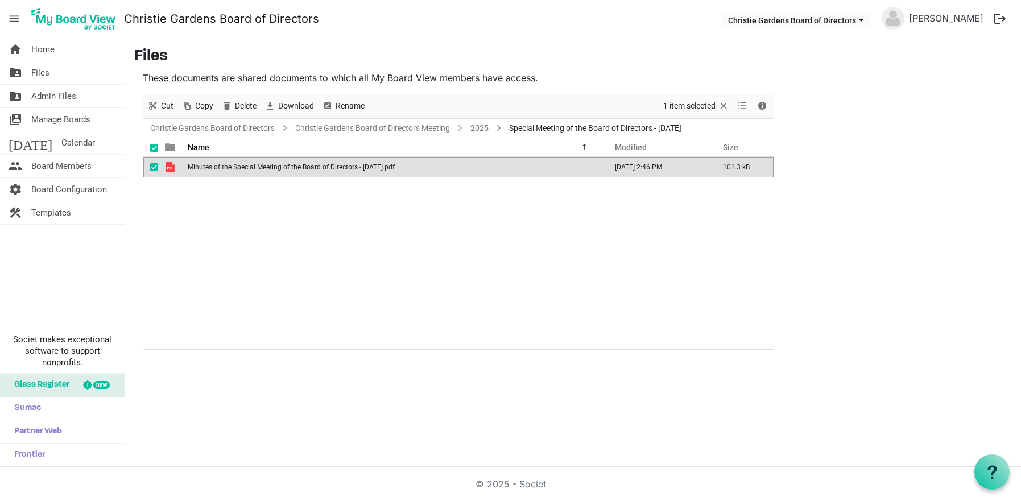
click at [254, 168] on span "Minutes of the Special Meeting of the Board of Directors - March 27, 2025.pdf" at bounding box center [291, 167] width 207 height 8
click at [344, 164] on span "Minutes of the Special Meeting of the Board of Directors - March 27, 2025.pdf" at bounding box center [291, 167] width 207 height 8
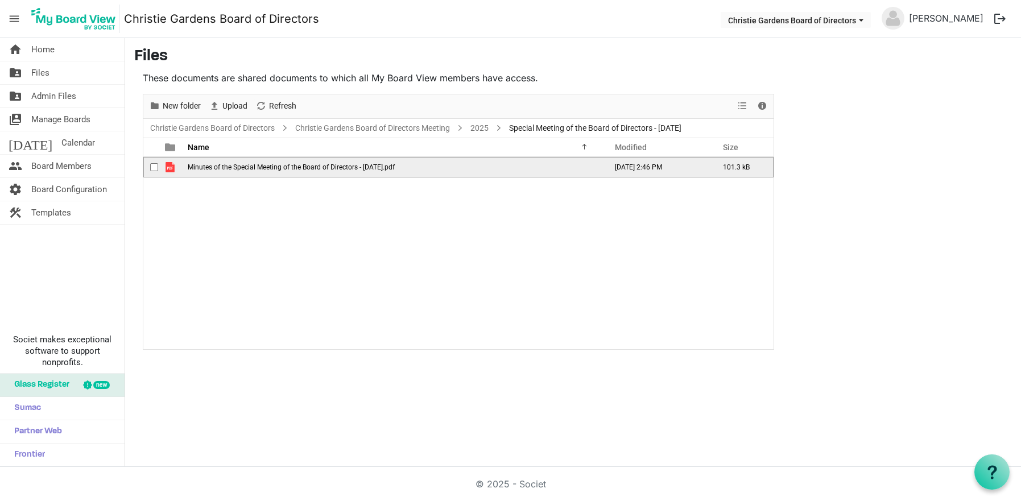
click at [344, 164] on span "Minutes of the Special Meeting of the Board of Directors - March 27, 2025.pdf" at bounding box center [291, 167] width 207 height 8
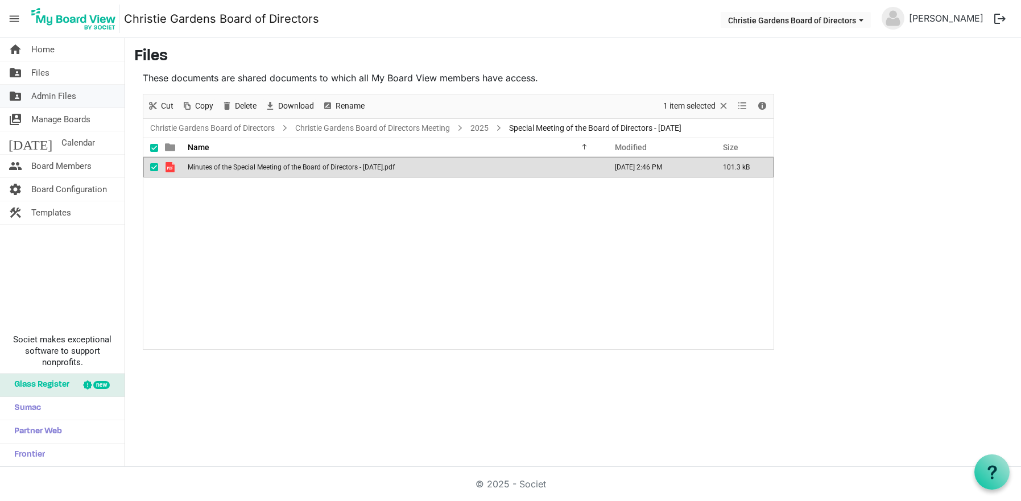
click at [43, 94] on span "Admin Files" at bounding box center [53, 96] width 45 height 23
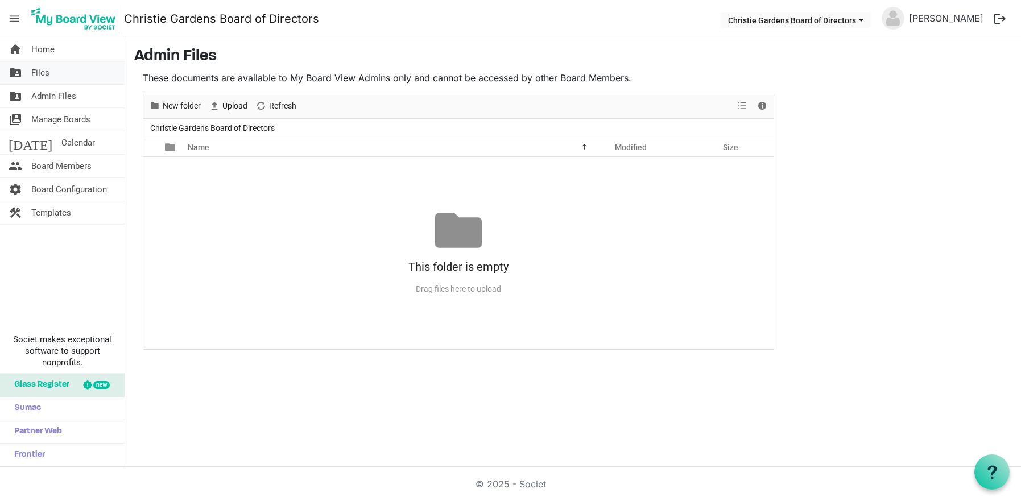
click at [43, 74] on span "Files" at bounding box center [40, 72] width 18 height 23
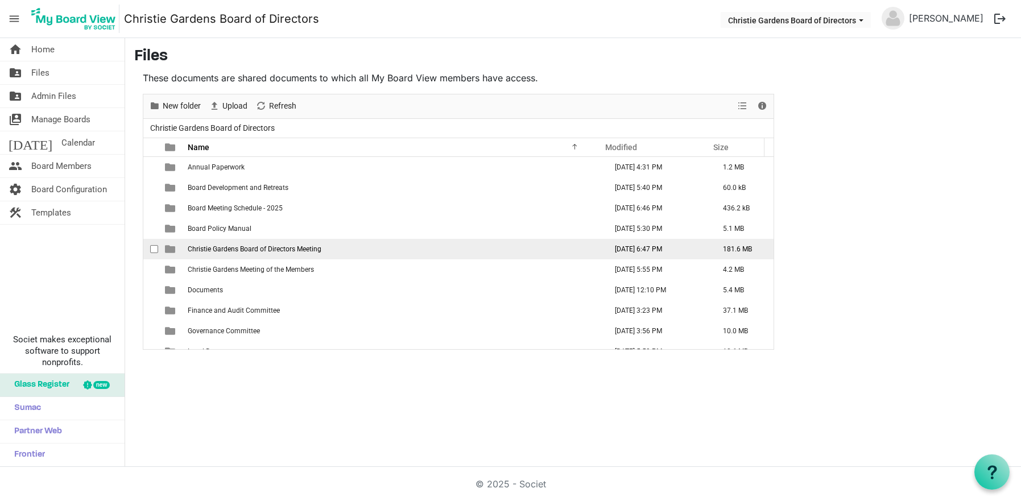
click at [281, 250] on span "Christie Gardens Board of Directors Meeting" at bounding box center [255, 249] width 134 height 8
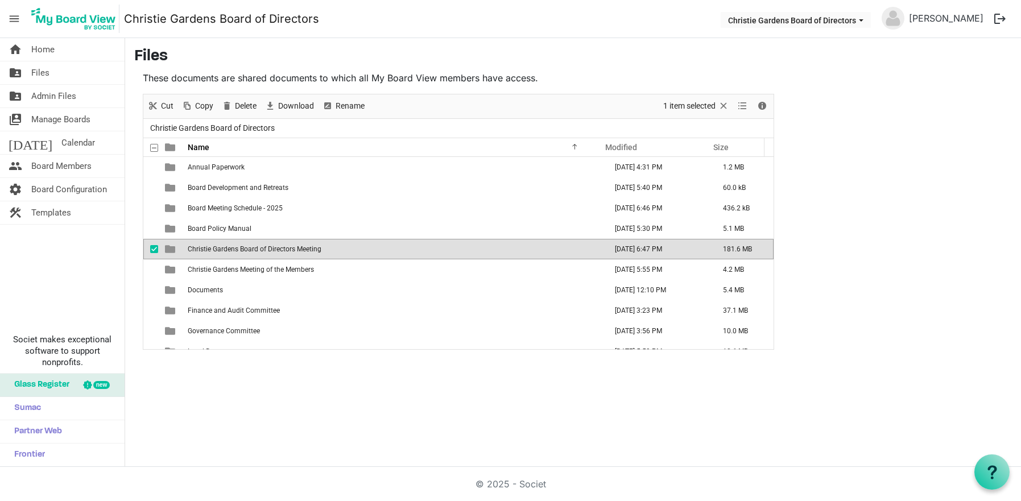
click at [281, 250] on span "Christie Gardens Board of Directors Meeting" at bounding box center [255, 249] width 134 height 8
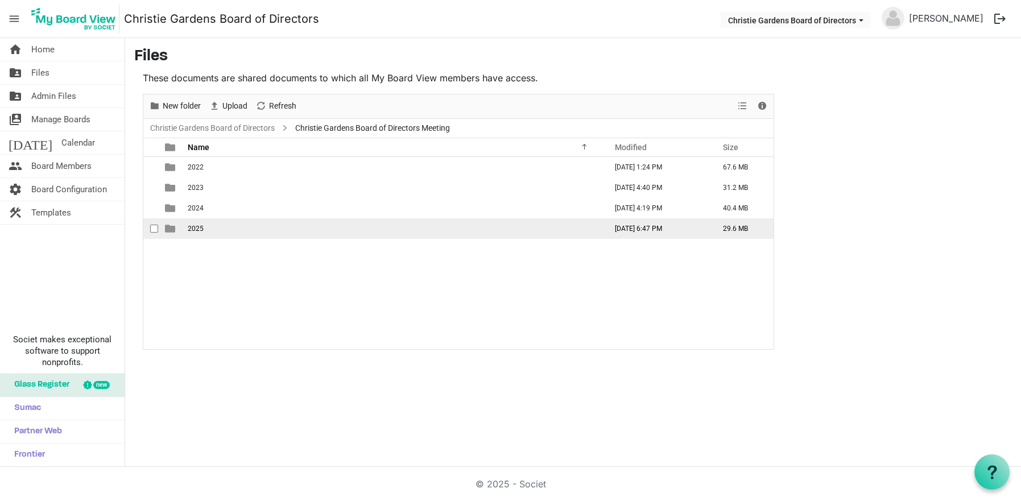
click at [202, 231] on span "2025" at bounding box center [196, 229] width 16 height 8
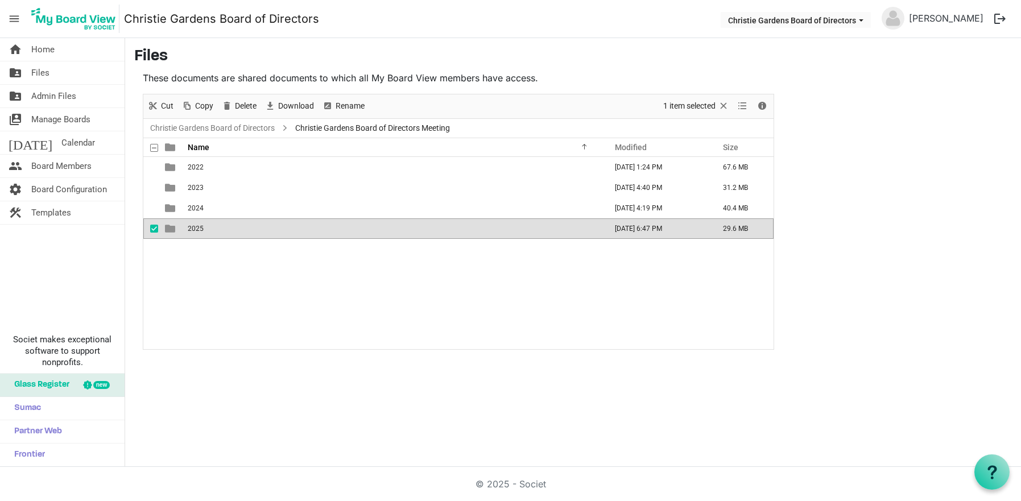
click at [202, 231] on span "2025" at bounding box center [196, 229] width 16 height 8
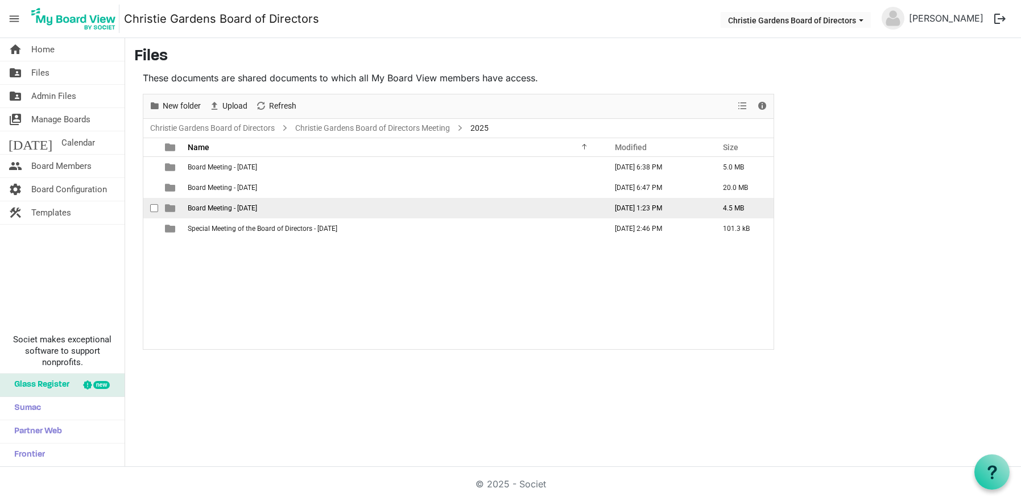
click at [257, 204] on span "Board Meeting - [DATE]" at bounding box center [222, 208] width 69 height 8
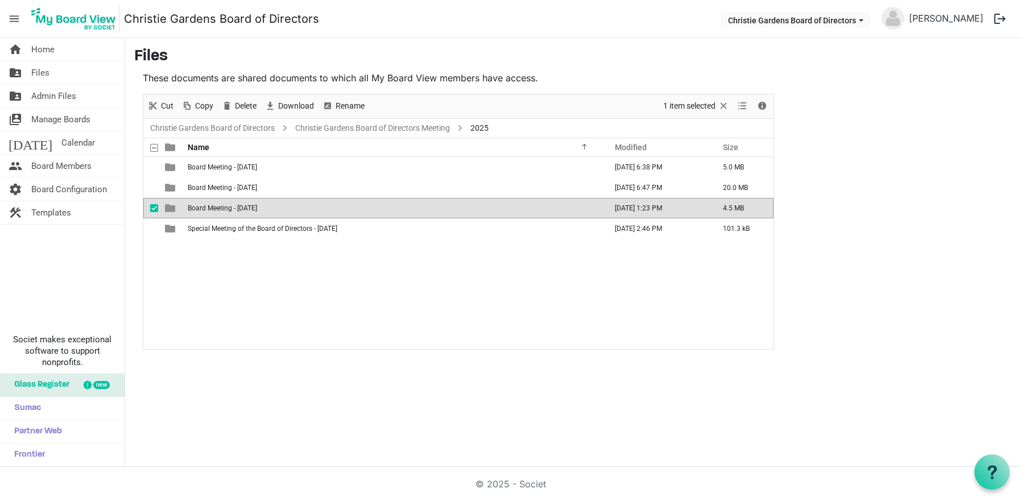
click at [257, 204] on span "Board Meeting - [DATE]" at bounding box center [222, 208] width 69 height 8
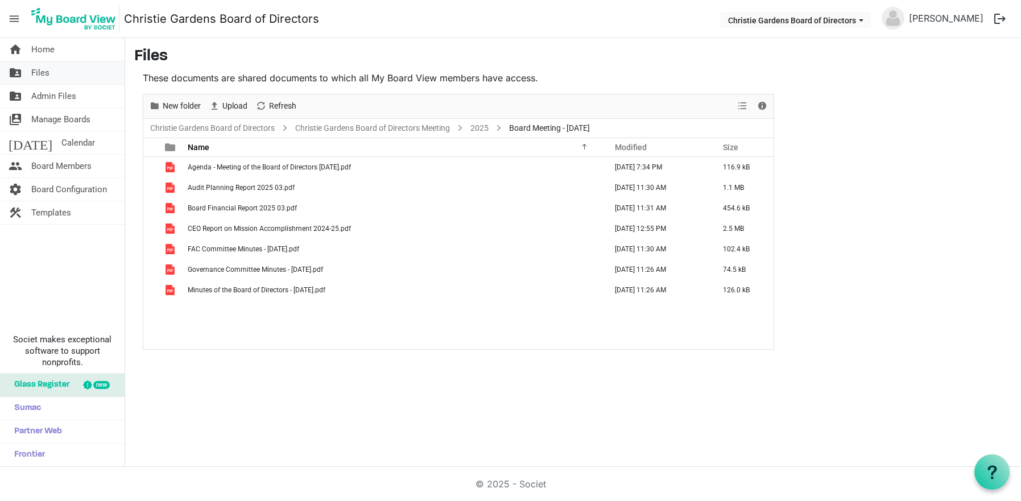
click at [69, 77] on link "folder_shared Files" at bounding box center [62, 72] width 125 height 23
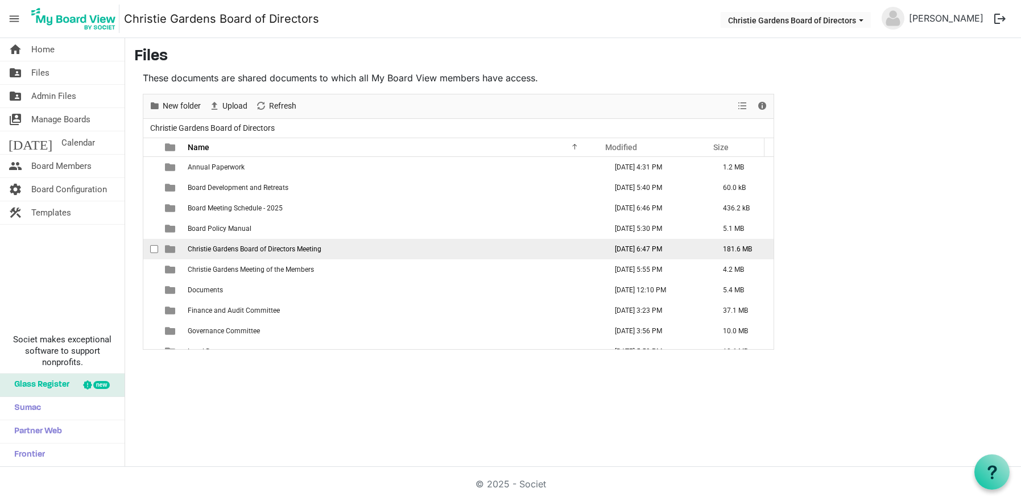
click at [201, 254] on td "Christie Gardens Board of Directors Meeting" at bounding box center [393, 249] width 419 height 20
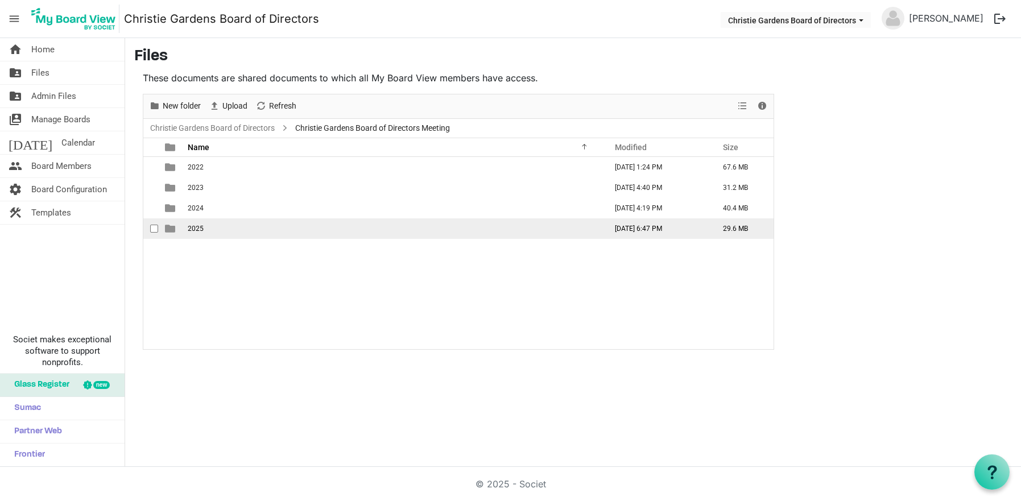
click at [196, 227] on span "2025" at bounding box center [196, 229] width 16 height 8
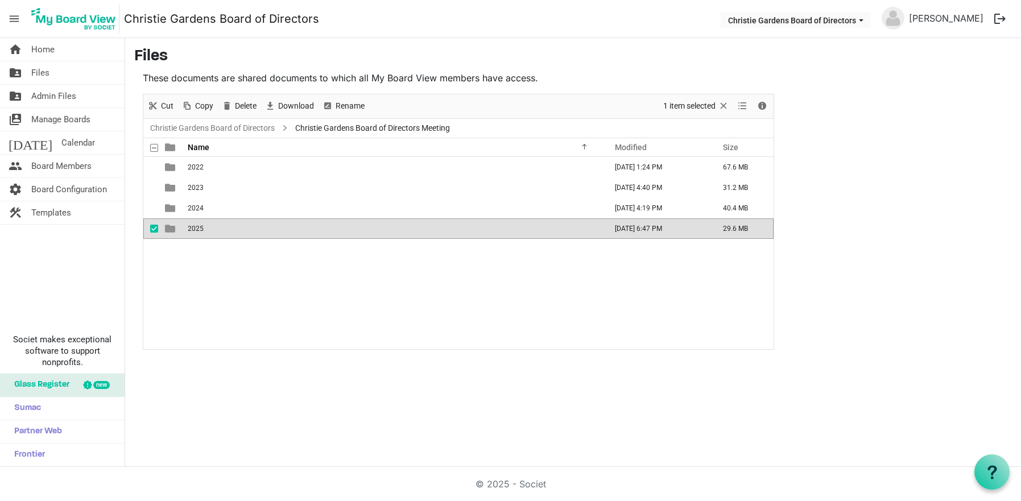
click at [196, 227] on span "2025" at bounding box center [196, 229] width 16 height 8
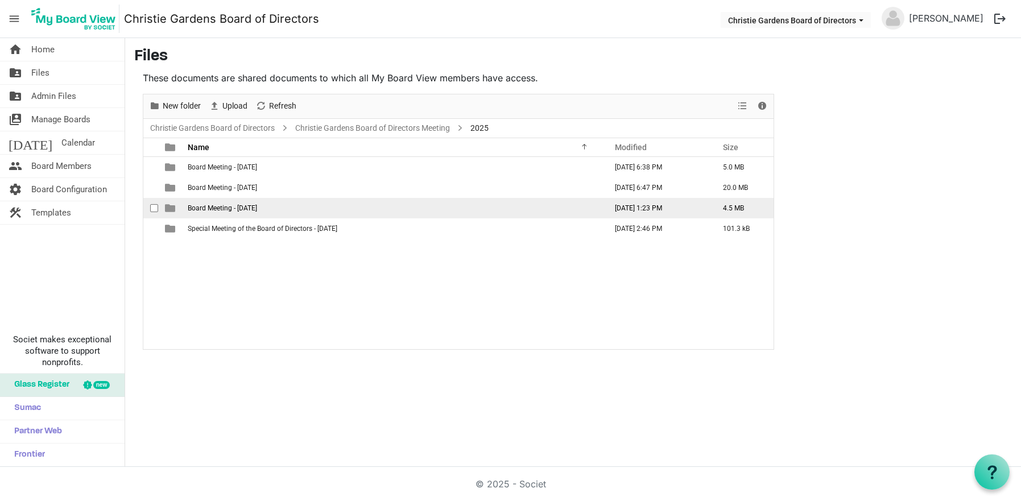
click at [214, 210] on span "Board Meeting - [DATE]" at bounding box center [222, 208] width 69 height 8
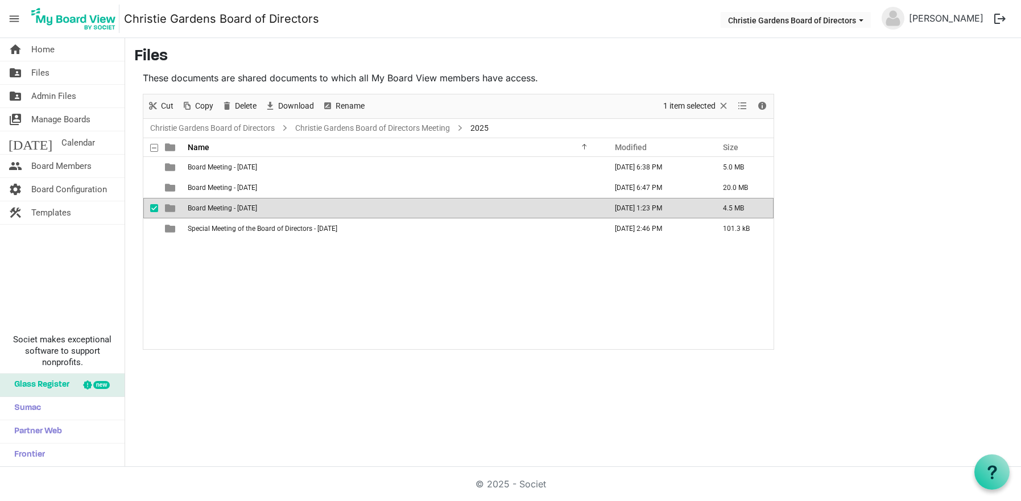
click at [214, 210] on span "Board Meeting - [DATE]" at bounding box center [222, 208] width 69 height 8
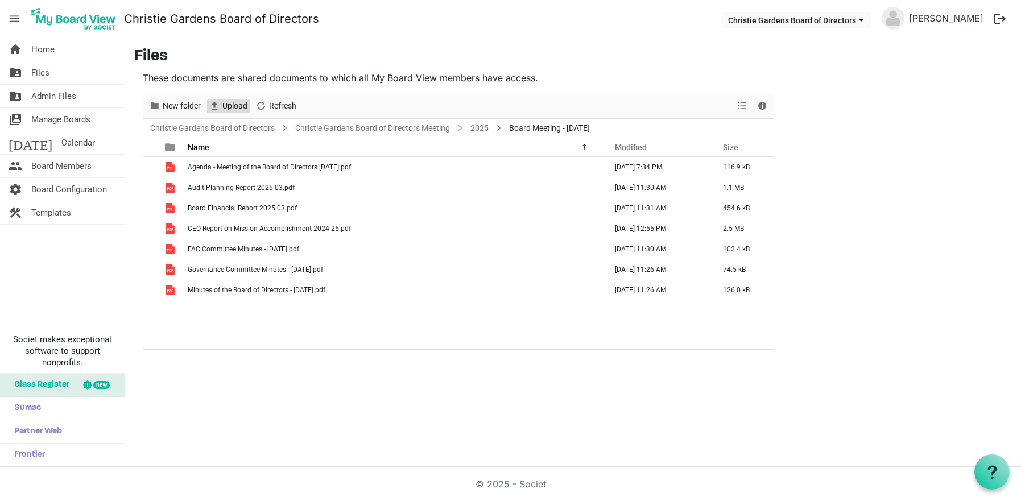
click at [243, 109] on span "Upload" at bounding box center [234, 106] width 27 height 14
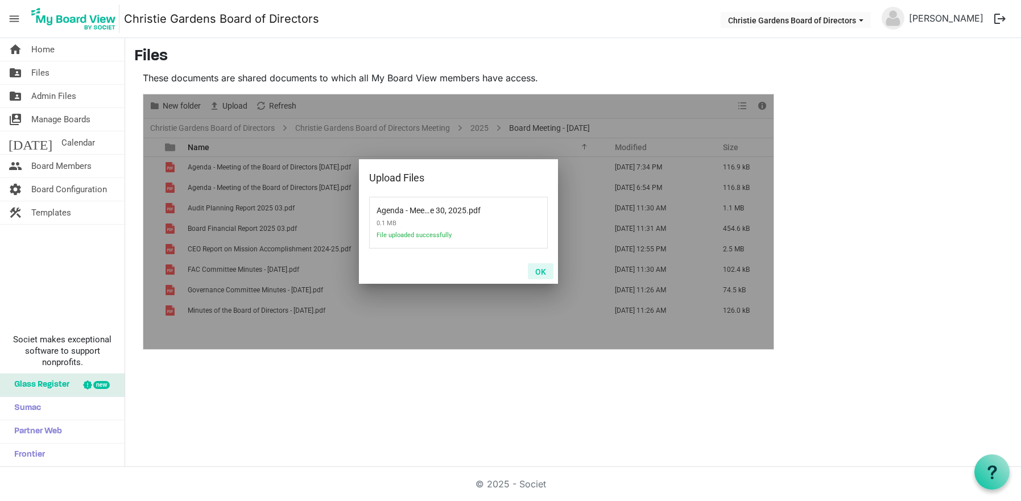
click at [536, 276] on button "OK" at bounding box center [541, 271] width 26 height 16
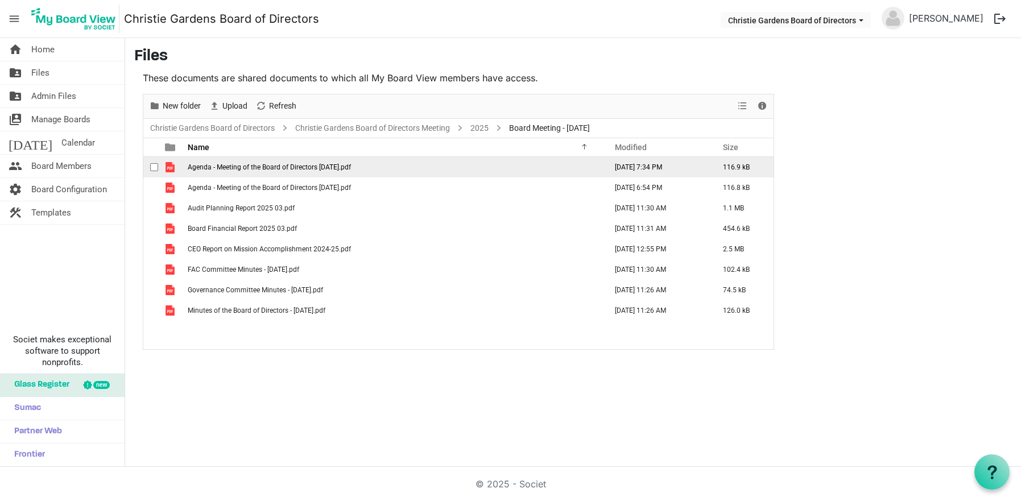
click at [349, 167] on span "Agenda - Meeting of the Board of Directors June 17, 2025.pdf" at bounding box center [269, 167] width 163 height 8
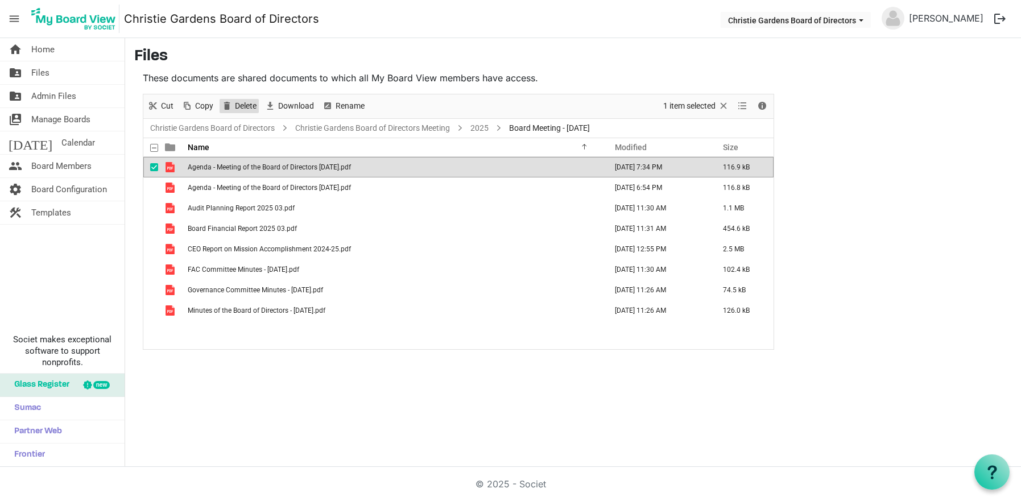
click at [242, 108] on span "Delete" at bounding box center [246, 106] width 24 height 14
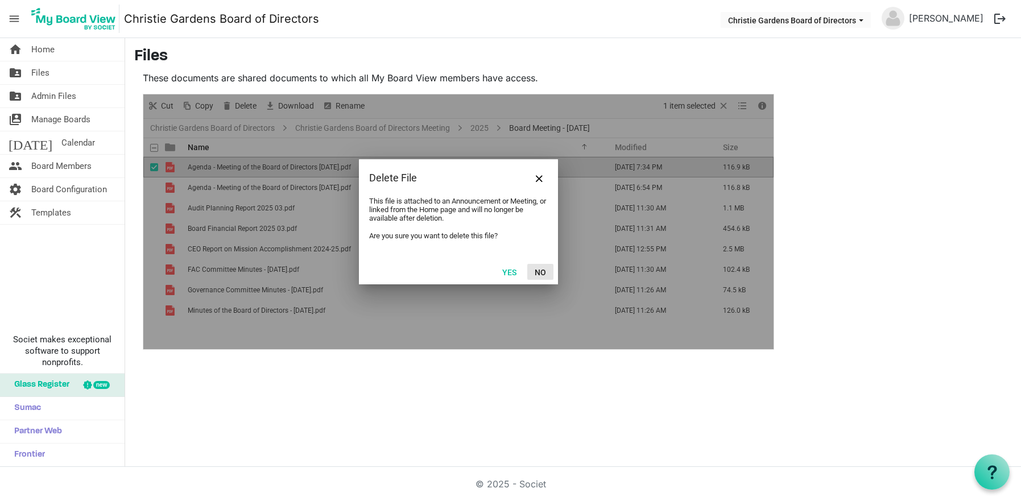
click at [540, 268] on button "No" at bounding box center [540, 272] width 26 height 16
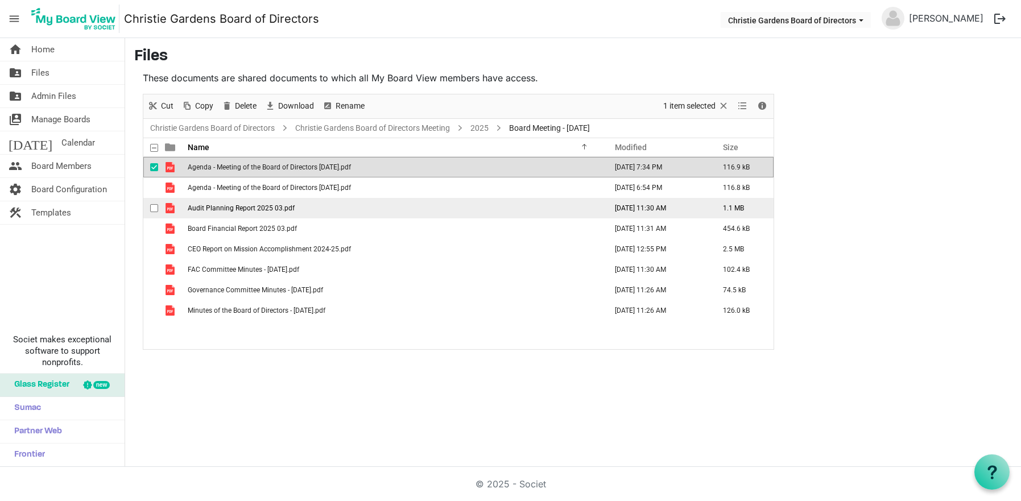
click at [309, 206] on td "Audit Planning Report 2025 03.pdf" at bounding box center [393, 208] width 419 height 20
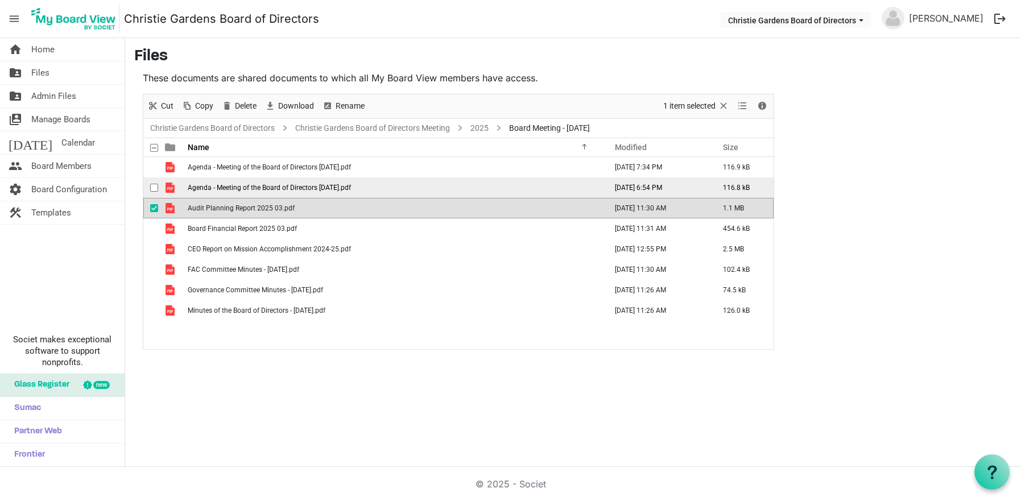
click at [314, 192] on td "Agenda - Meeting of the Board of Directors June 30, 2025.pdf" at bounding box center [393, 187] width 419 height 20
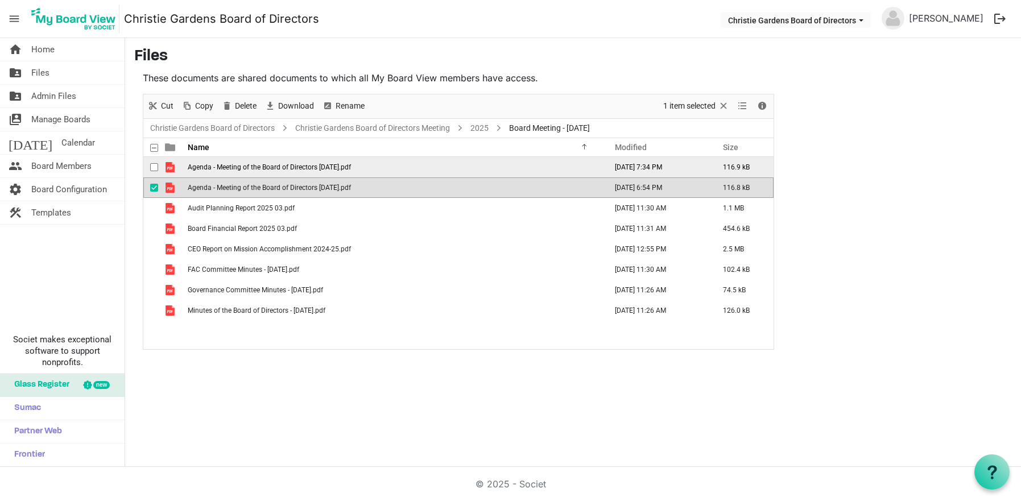
click at [325, 169] on span "Agenda - Meeting of the Board of Directors June 17, 2025.pdf" at bounding box center [269, 167] width 163 height 8
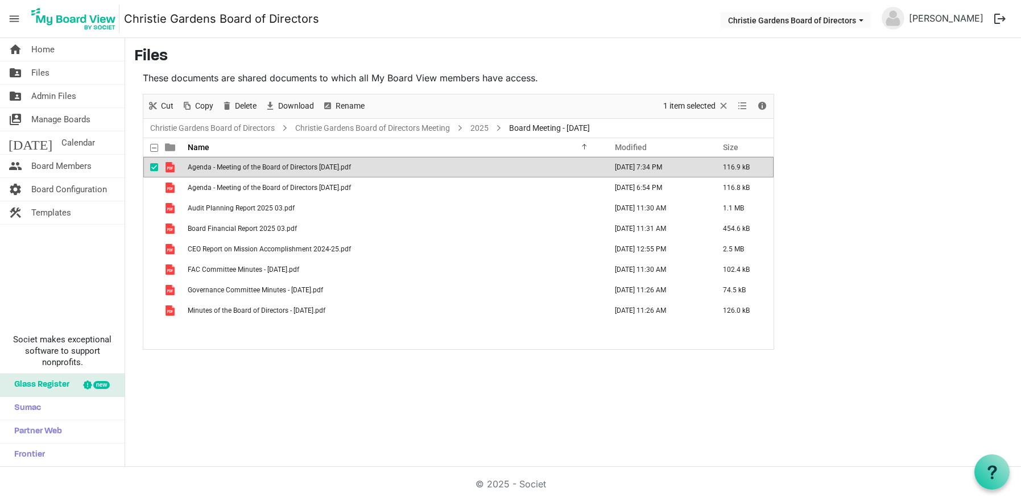
click at [325, 169] on span "Agenda - Meeting of the Board of Directors June 17, 2025.pdf" at bounding box center [269, 167] width 163 height 8
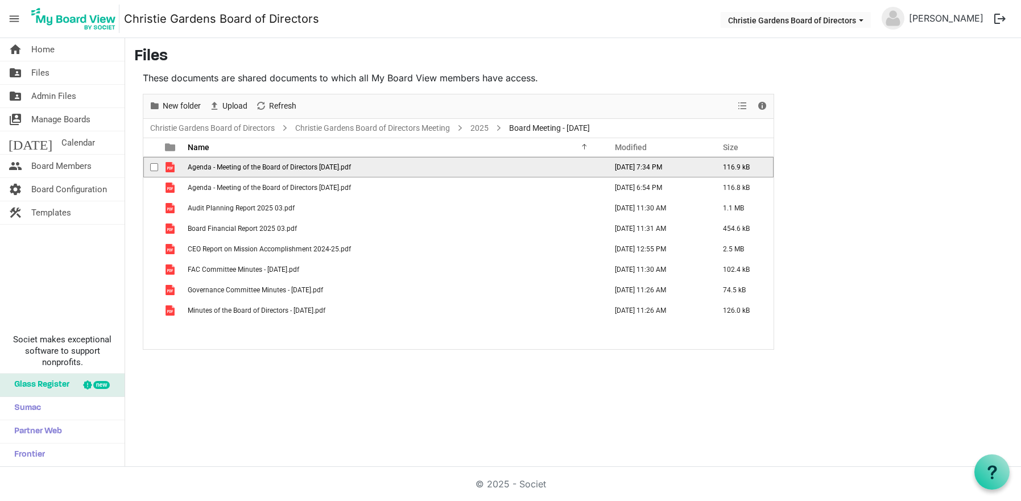
click at [325, 169] on span "Agenda - Meeting of the Board of Directors June 17, 2025.pdf" at bounding box center [269, 167] width 163 height 8
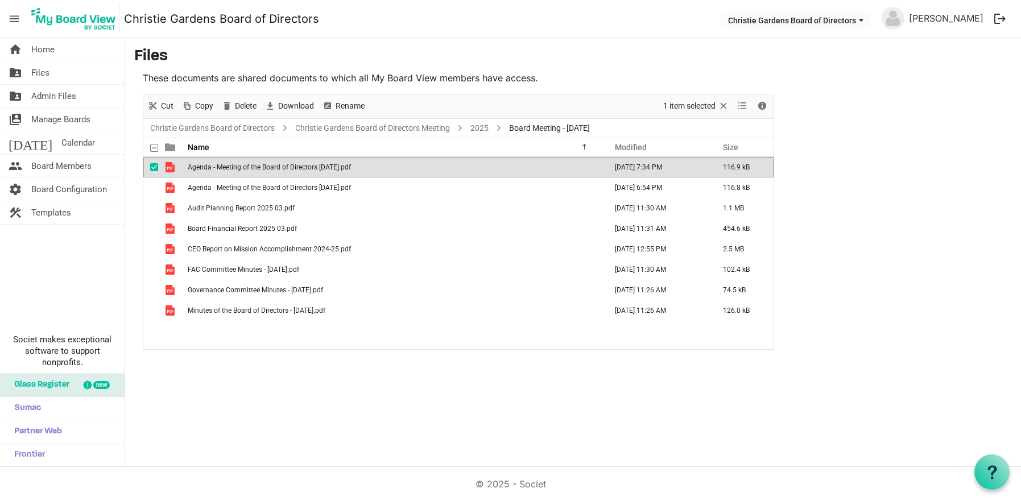
click at [351, 170] on span "Agenda - Meeting of the Board of Directors June 17, 2025.pdf" at bounding box center [269, 167] width 163 height 8
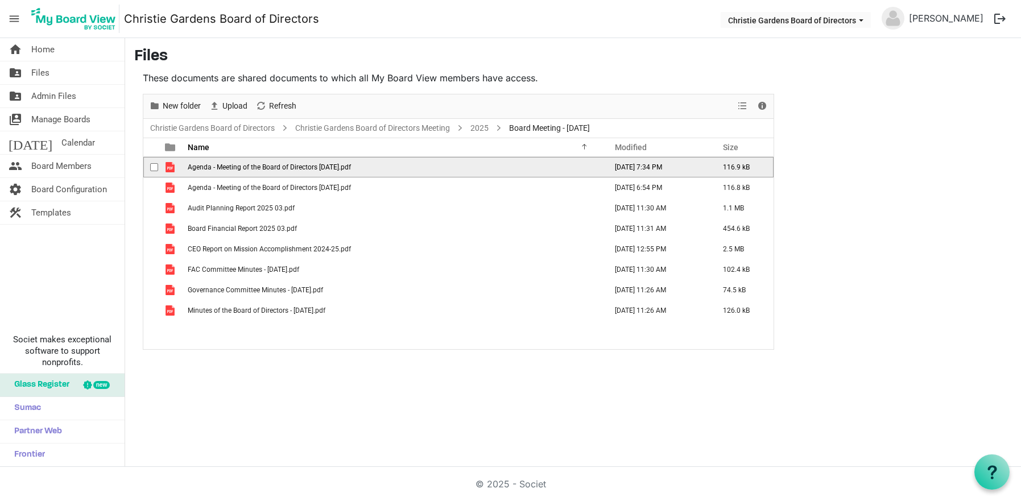
click at [351, 170] on span "Agenda - Meeting of the Board of Directors June 17, 2025.pdf" at bounding box center [269, 167] width 163 height 8
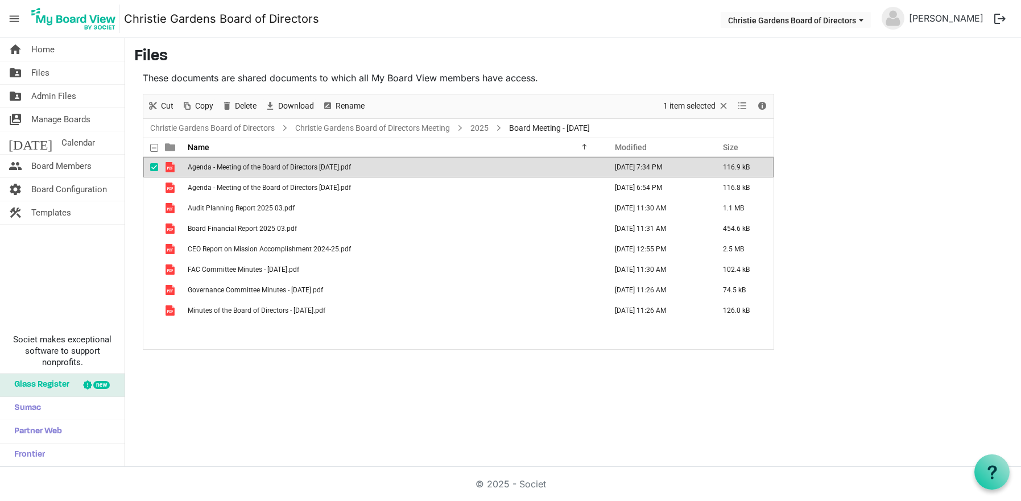
click at [252, 98] on div "Delete" at bounding box center [238, 106] width 43 height 24
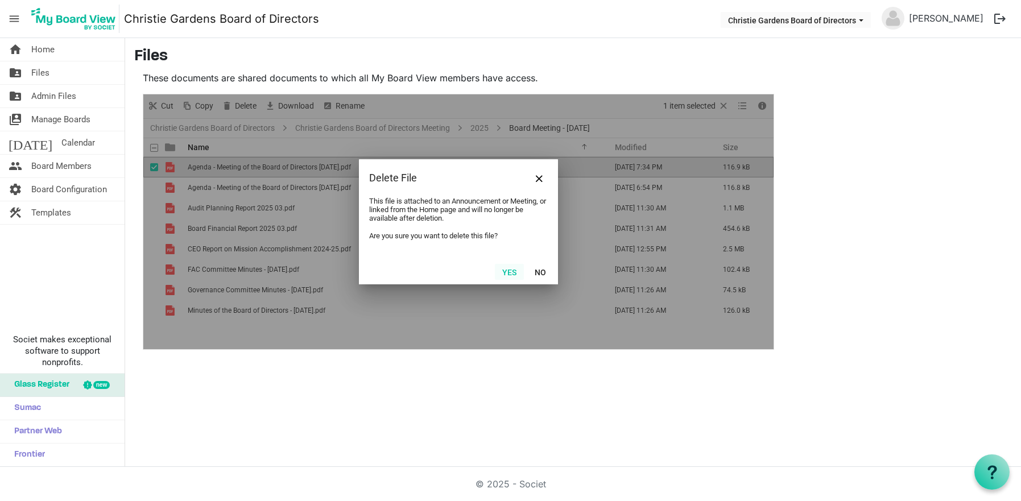
click at [508, 273] on button "Yes" at bounding box center [509, 272] width 29 height 16
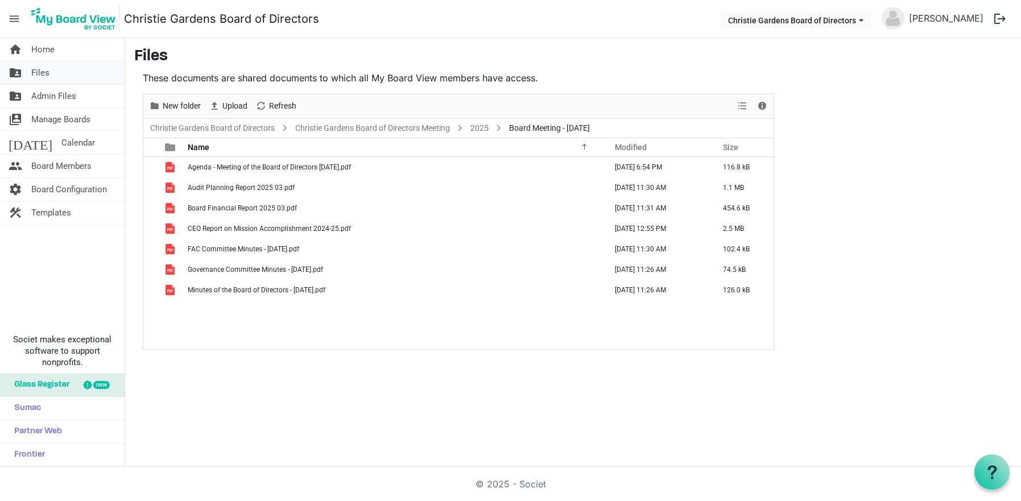
click at [49, 74] on span "Files" at bounding box center [40, 72] width 18 height 23
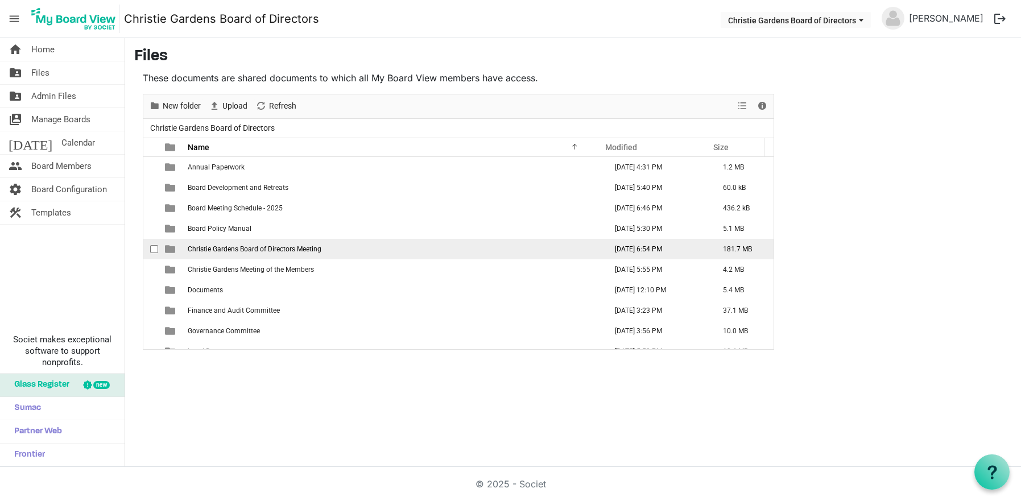
click at [221, 252] on span "Christie Gardens Board of Directors Meeting" at bounding box center [255, 249] width 134 height 8
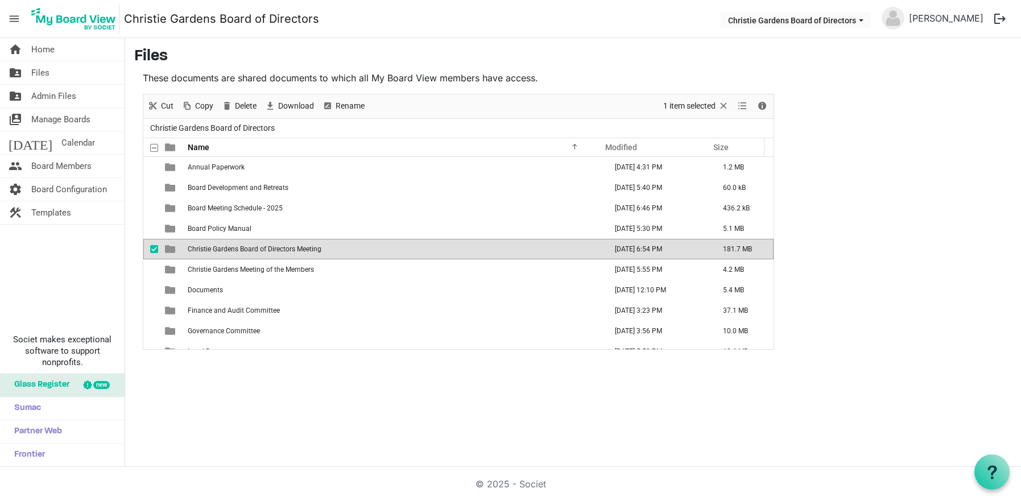
click at [221, 252] on span "Christie Gardens Board of Directors Meeting" at bounding box center [255, 249] width 134 height 8
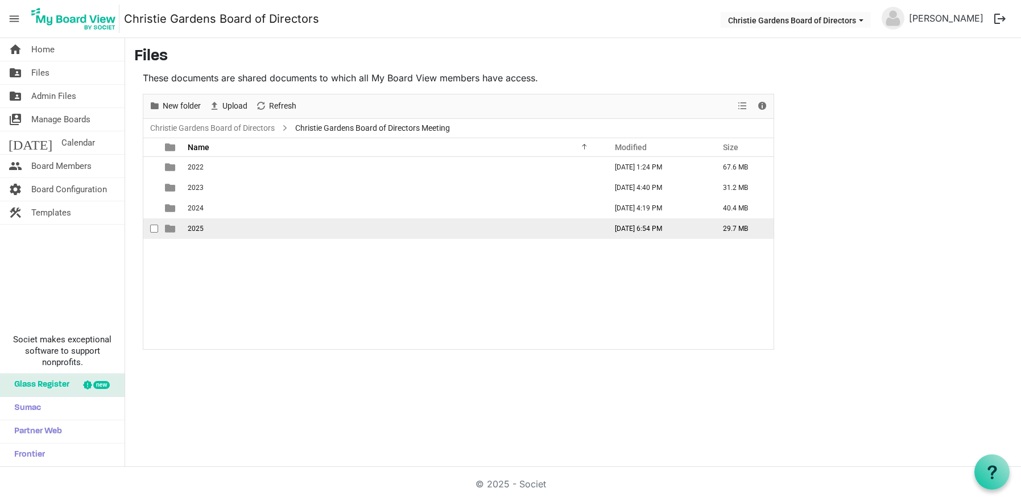
click at [225, 227] on td "2025" at bounding box center [393, 228] width 419 height 20
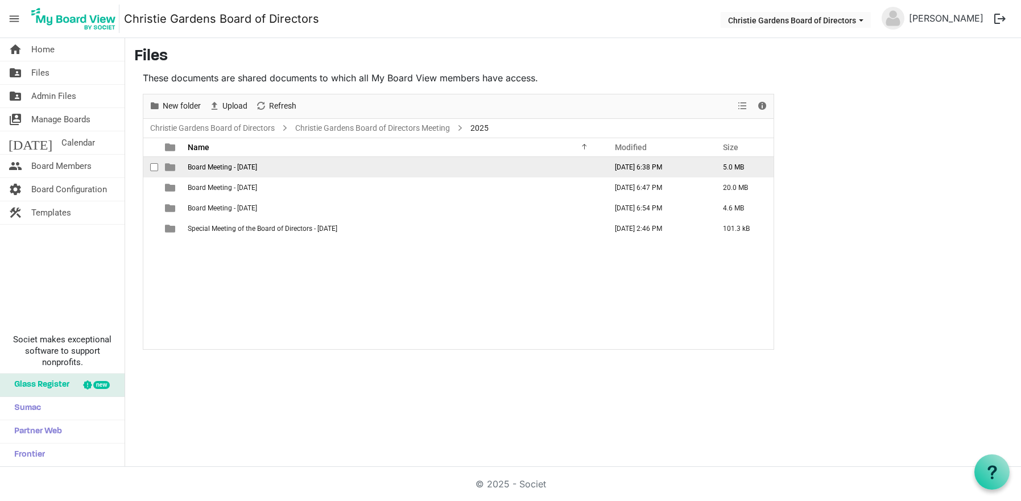
click at [257, 167] on span "Board Meeting - [DATE]" at bounding box center [222, 167] width 69 height 8
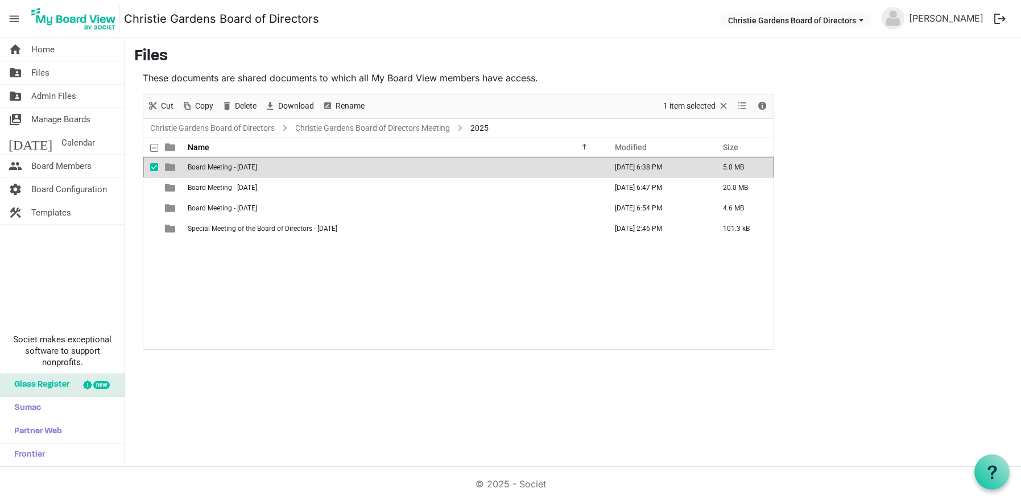
click at [257, 167] on span "Board Meeting - [DATE]" at bounding box center [222, 167] width 69 height 8
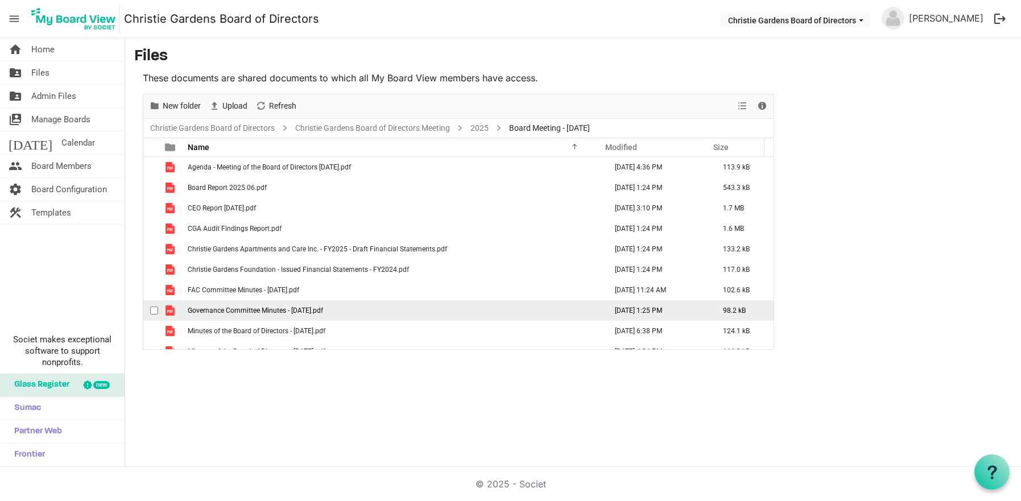
scroll to position [53, 0]
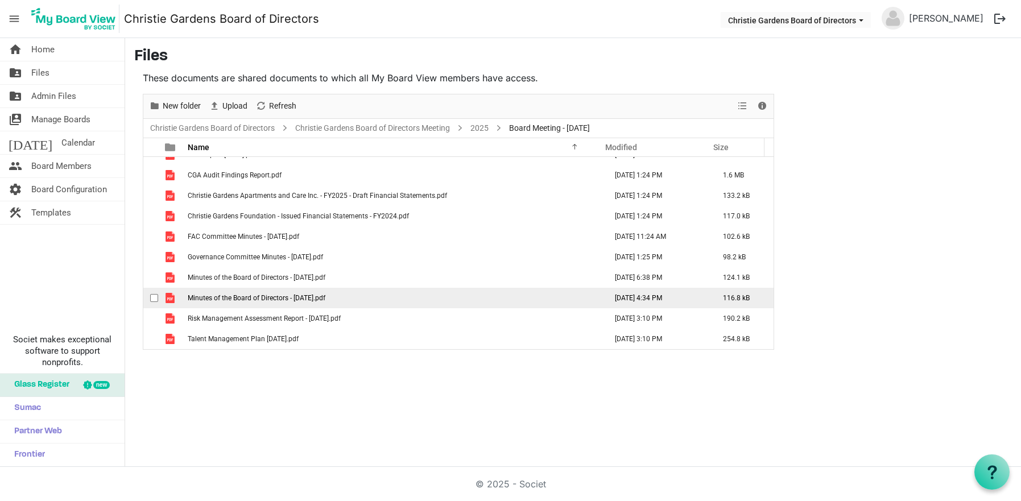
click at [279, 299] on span "Minutes of the Board of Directors - [DATE].pdf" at bounding box center [257, 298] width 138 height 8
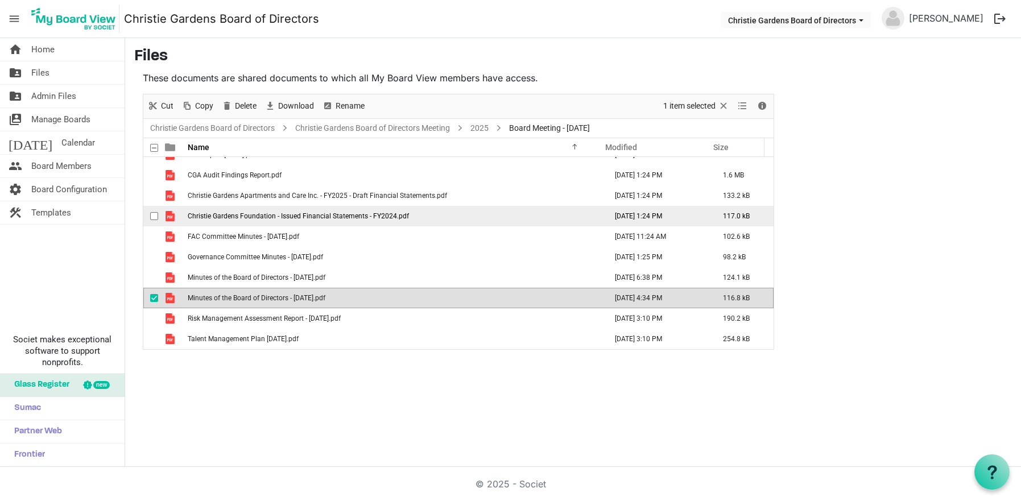
scroll to position [0, 0]
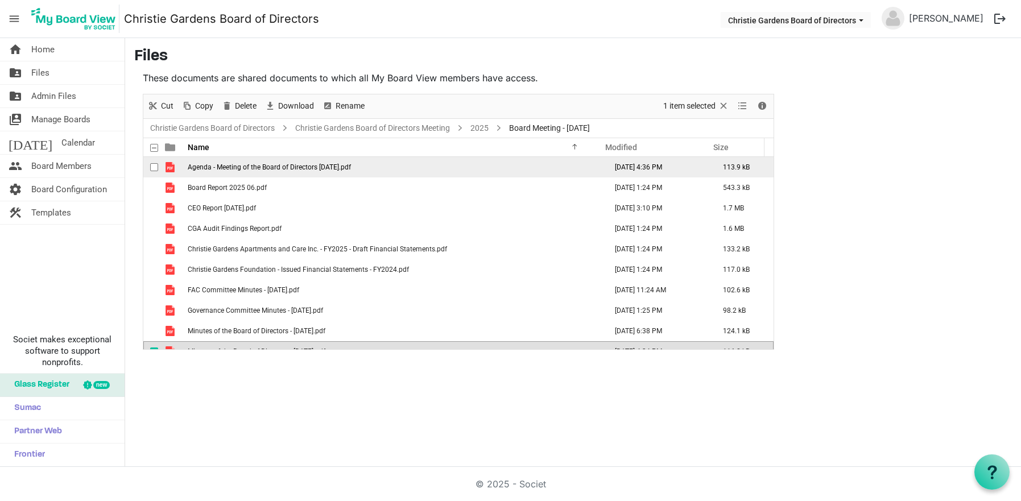
click at [266, 173] on td "Agenda - Meeting of the Board of Directors [DATE].pdf" at bounding box center [393, 167] width 419 height 20
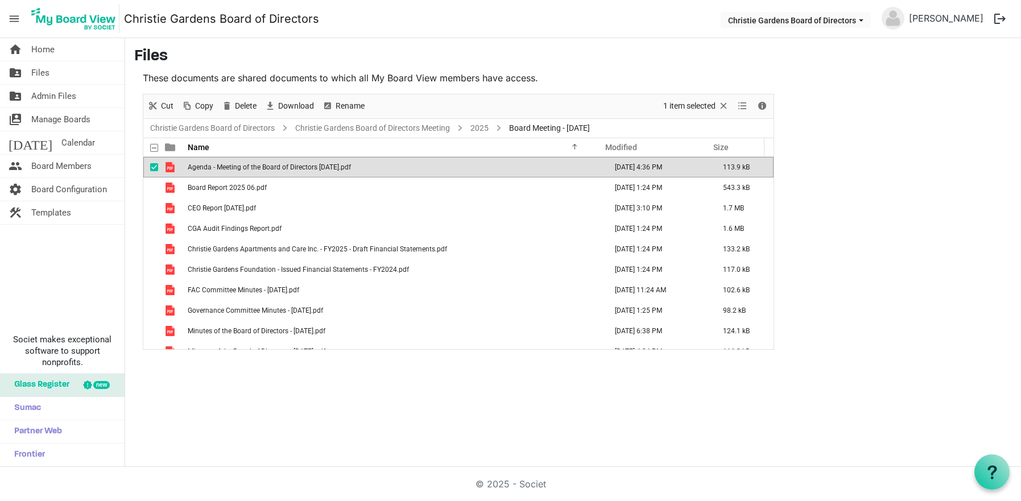
click at [266, 173] on td "Agenda - Meeting of the Board of Directors [DATE].pdf" at bounding box center [393, 167] width 419 height 20
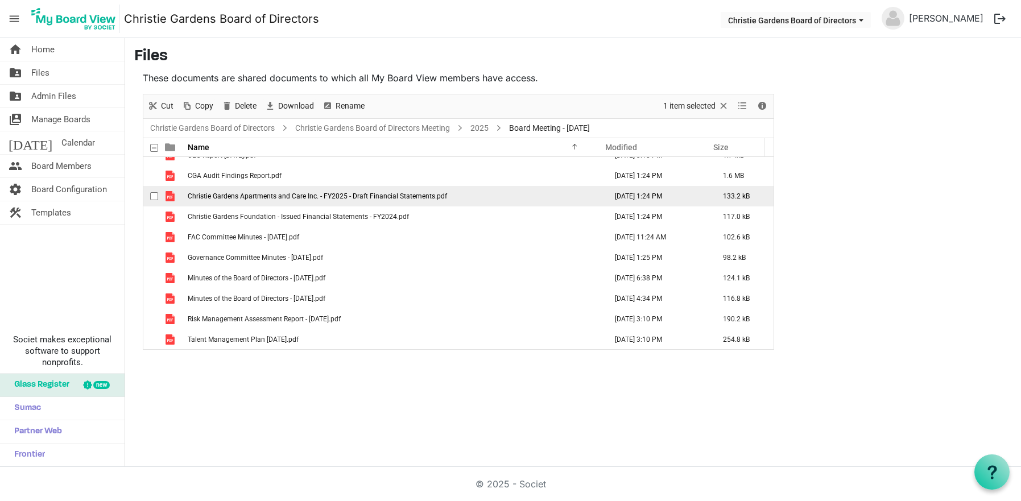
scroll to position [53, 0]
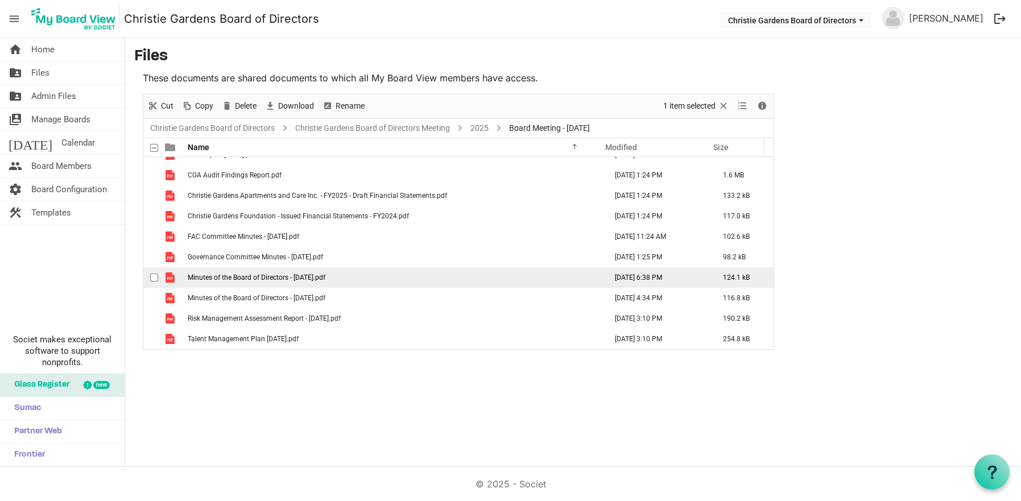
click at [261, 282] on td "Minutes of the Board of Directors - [DATE].pdf" at bounding box center [393, 277] width 419 height 20
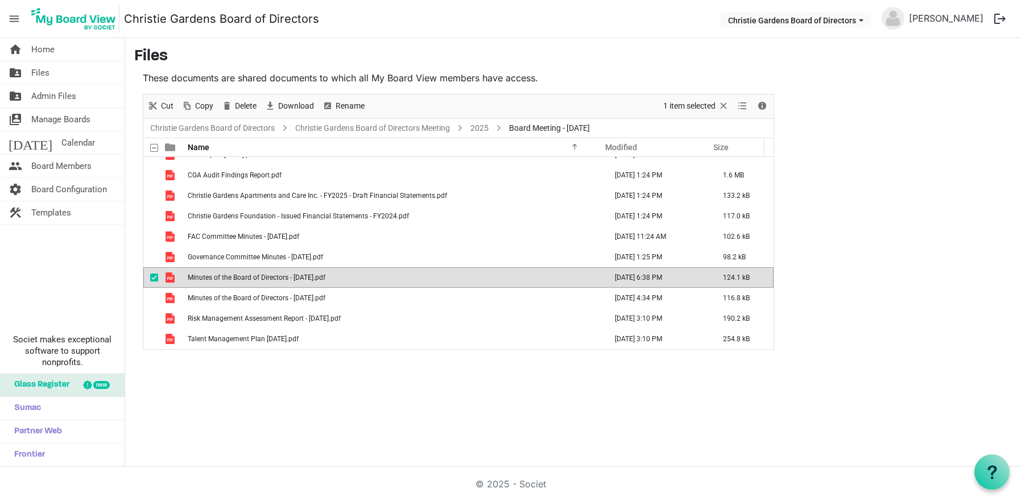
click at [261, 282] on td "Minutes of the Board of Directors - [DATE].pdf" at bounding box center [393, 277] width 419 height 20
